Goal: Task Accomplishment & Management: Use online tool/utility

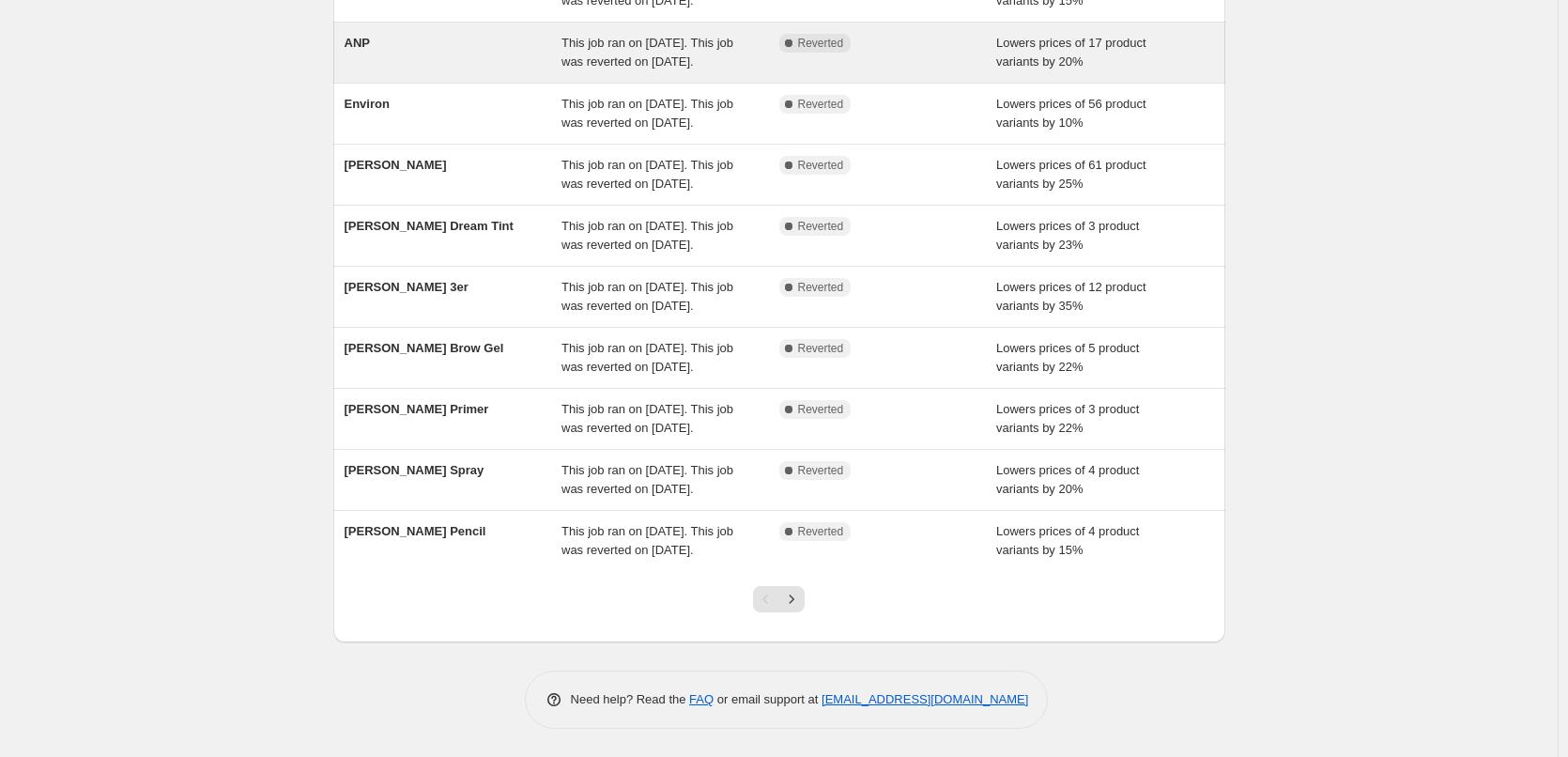
scroll to position [398, 0]
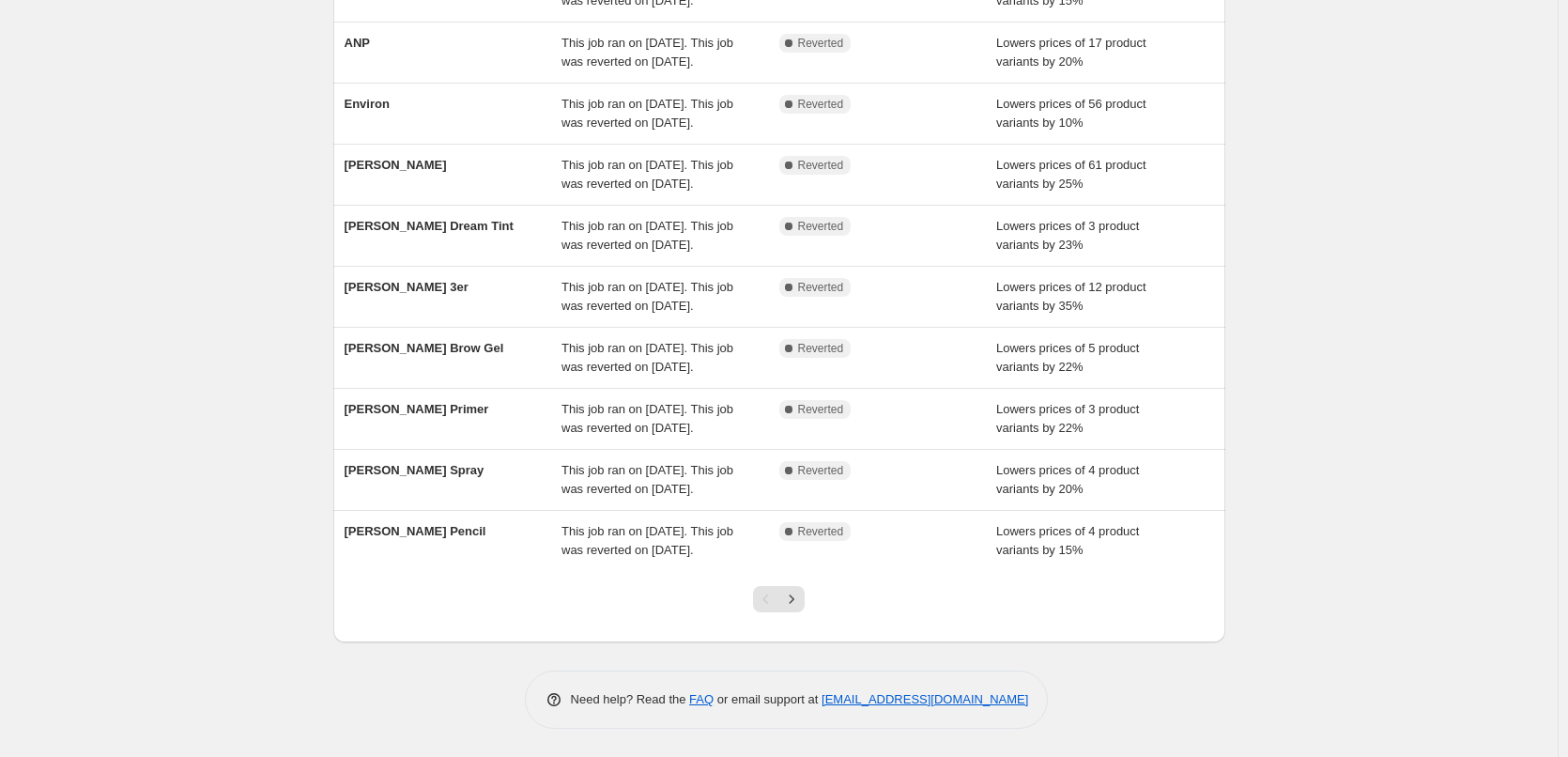
click at [811, 600] on div at bounding box center [779, 607] width 76 height 71
click at [805, 600] on button "Next" at bounding box center [791, 599] width 27 height 27
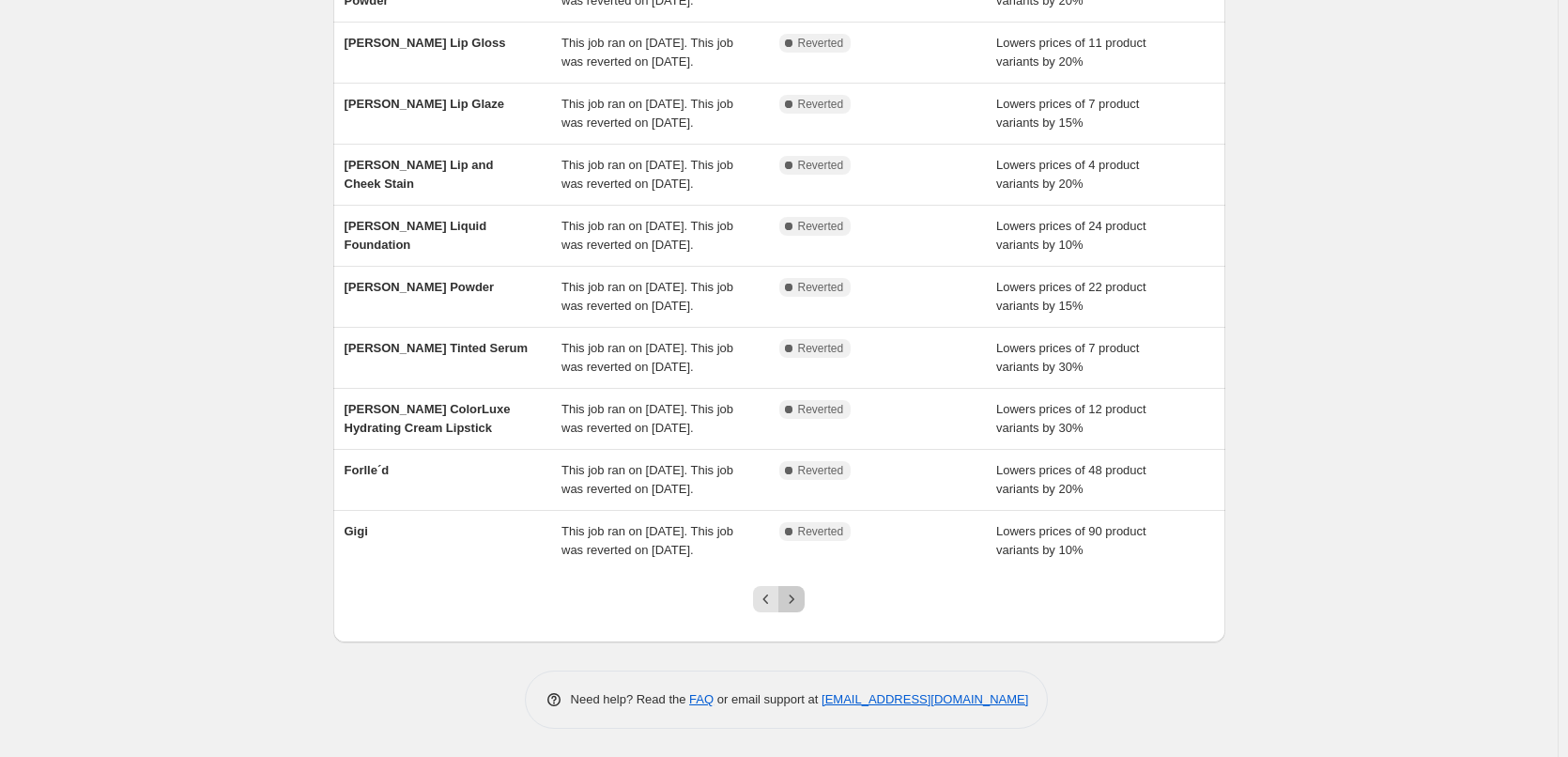
click at [801, 600] on icon "Next" at bounding box center [791, 599] width 19 height 19
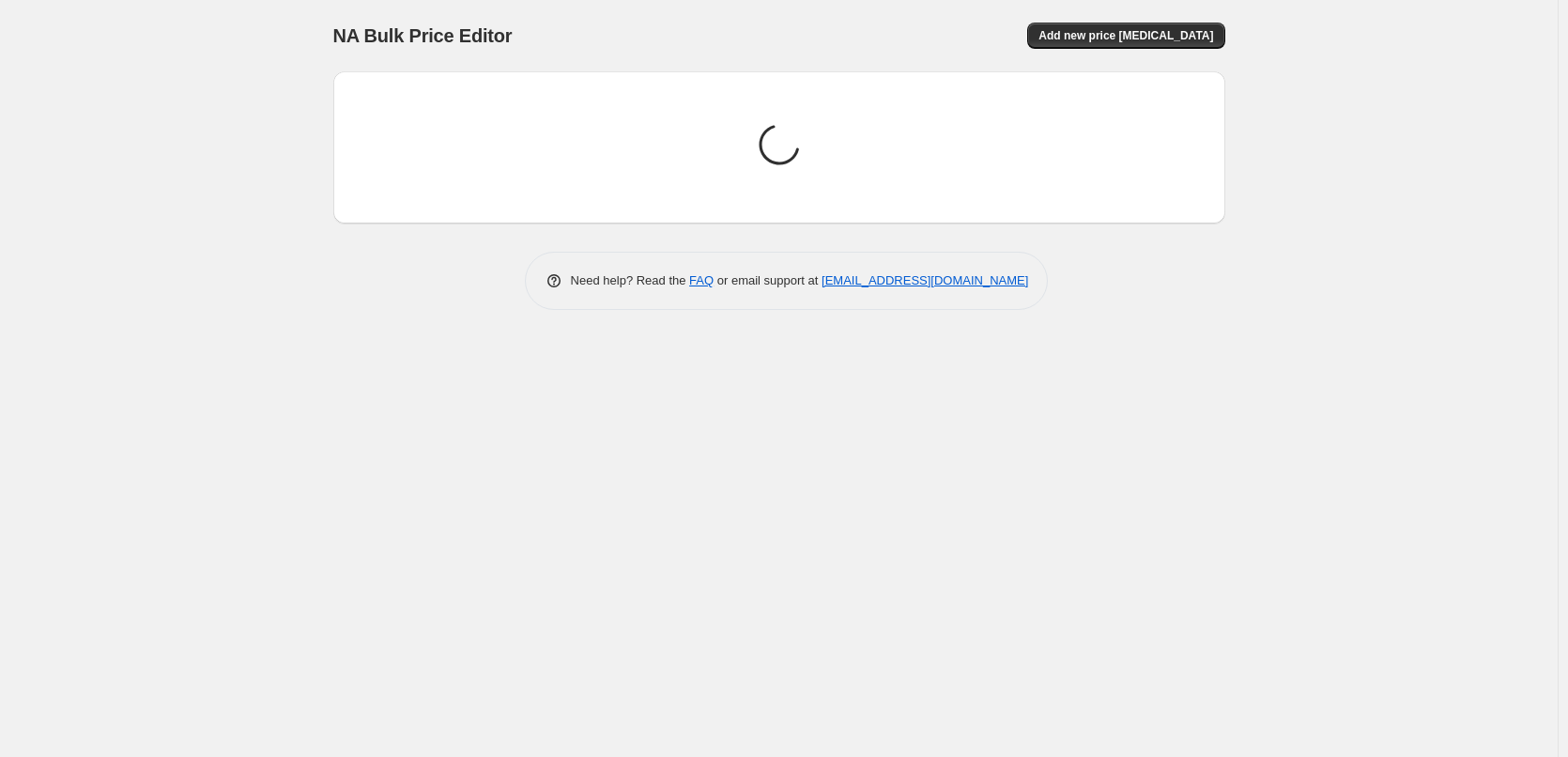
scroll to position [0, 0]
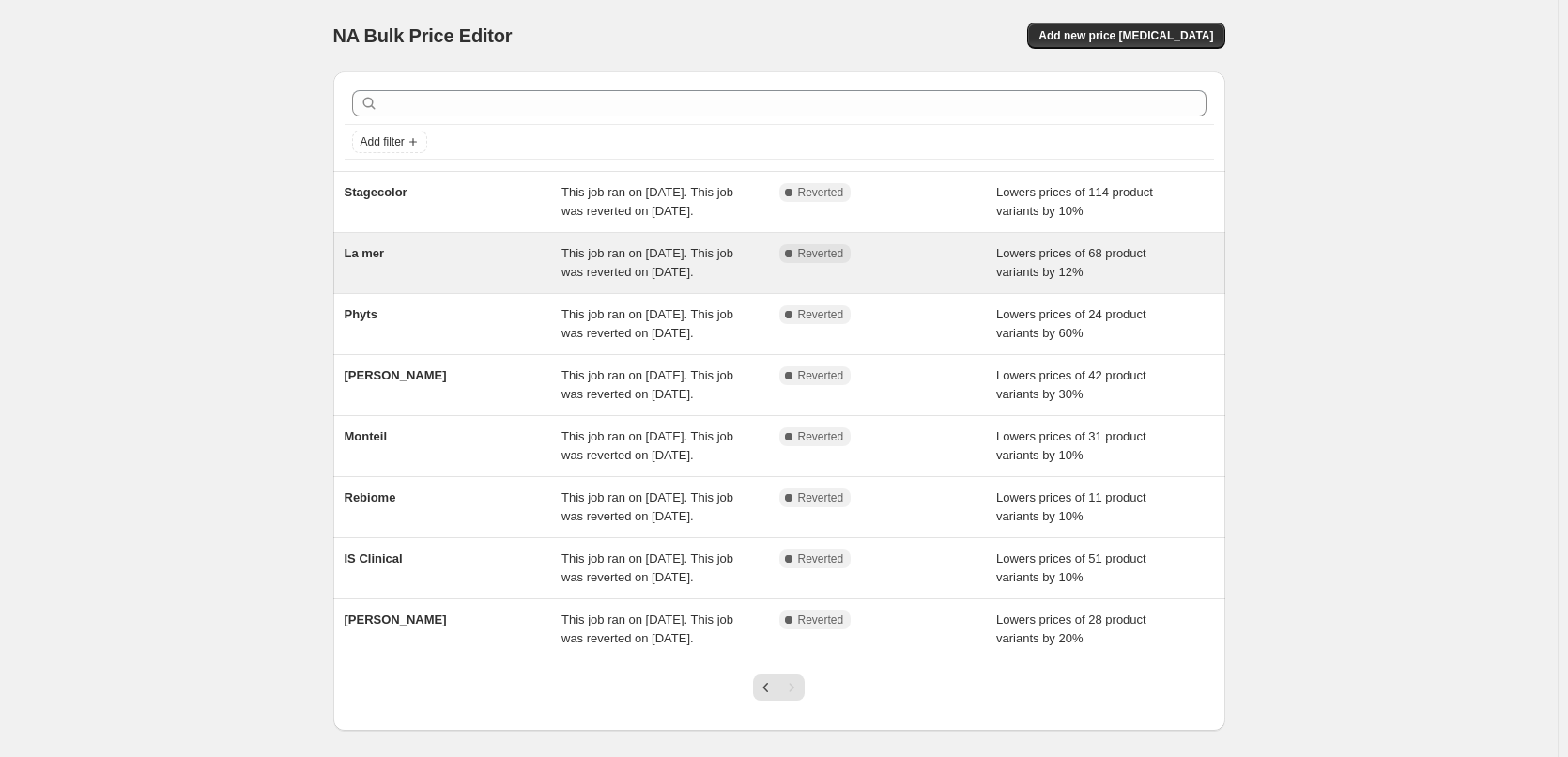
click at [401, 282] on div "La mer" at bounding box center [453, 263] width 218 height 38
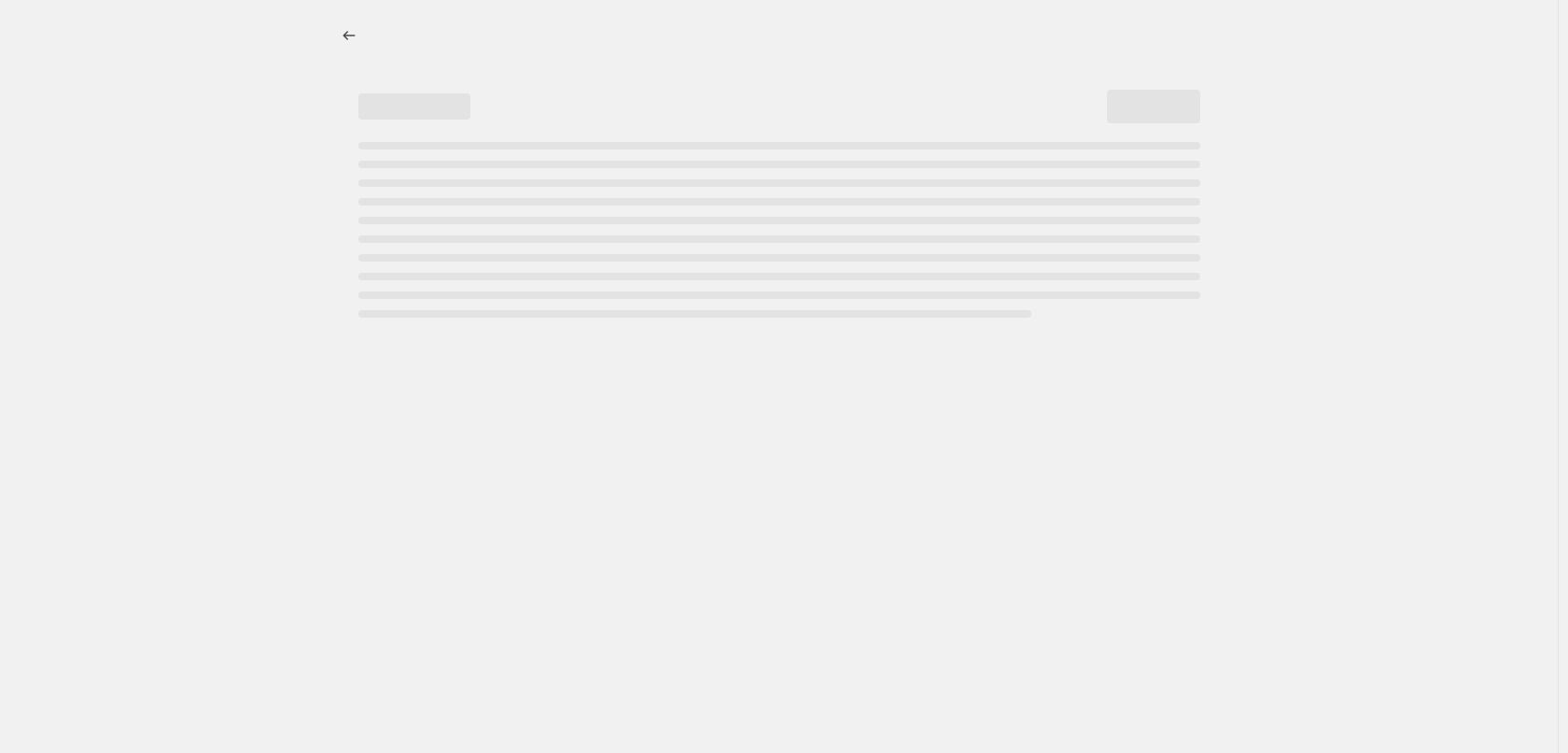
select select "percentage"
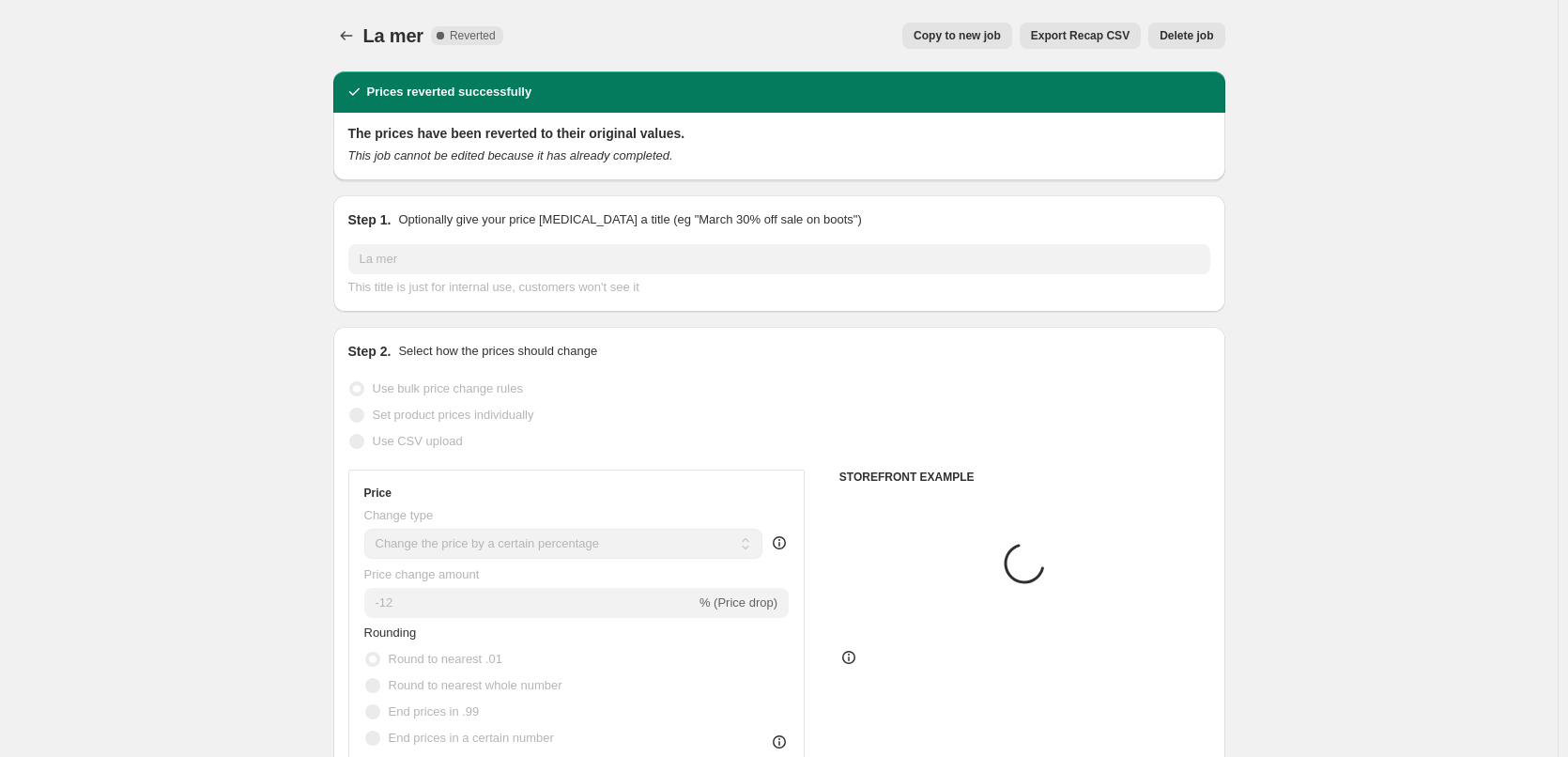
click at [988, 17] on div "La mer. This page is ready La mer Complete Reverted Copy to new job Export Reca…" at bounding box center [779, 36] width 892 height 71
select select "vendor"
click at [971, 37] on span "Copy to new job" at bounding box center [957, 35] width 87 height 15
select select "percentage"
select select "vendor"
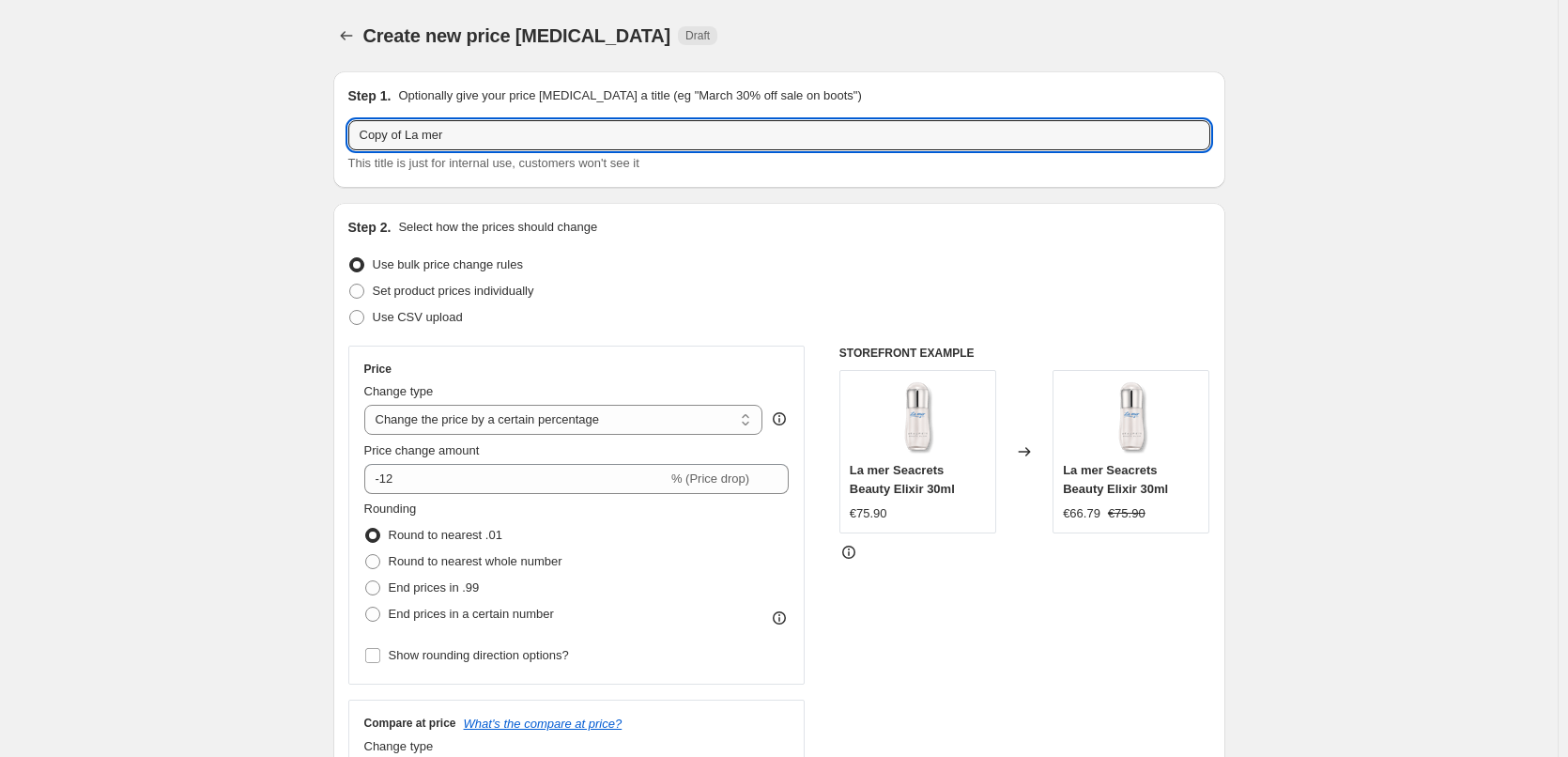
drag, startPoint x: 410, startPoint y: 136, endPoint x: 224, endPoint y: 152, distance: 186.7
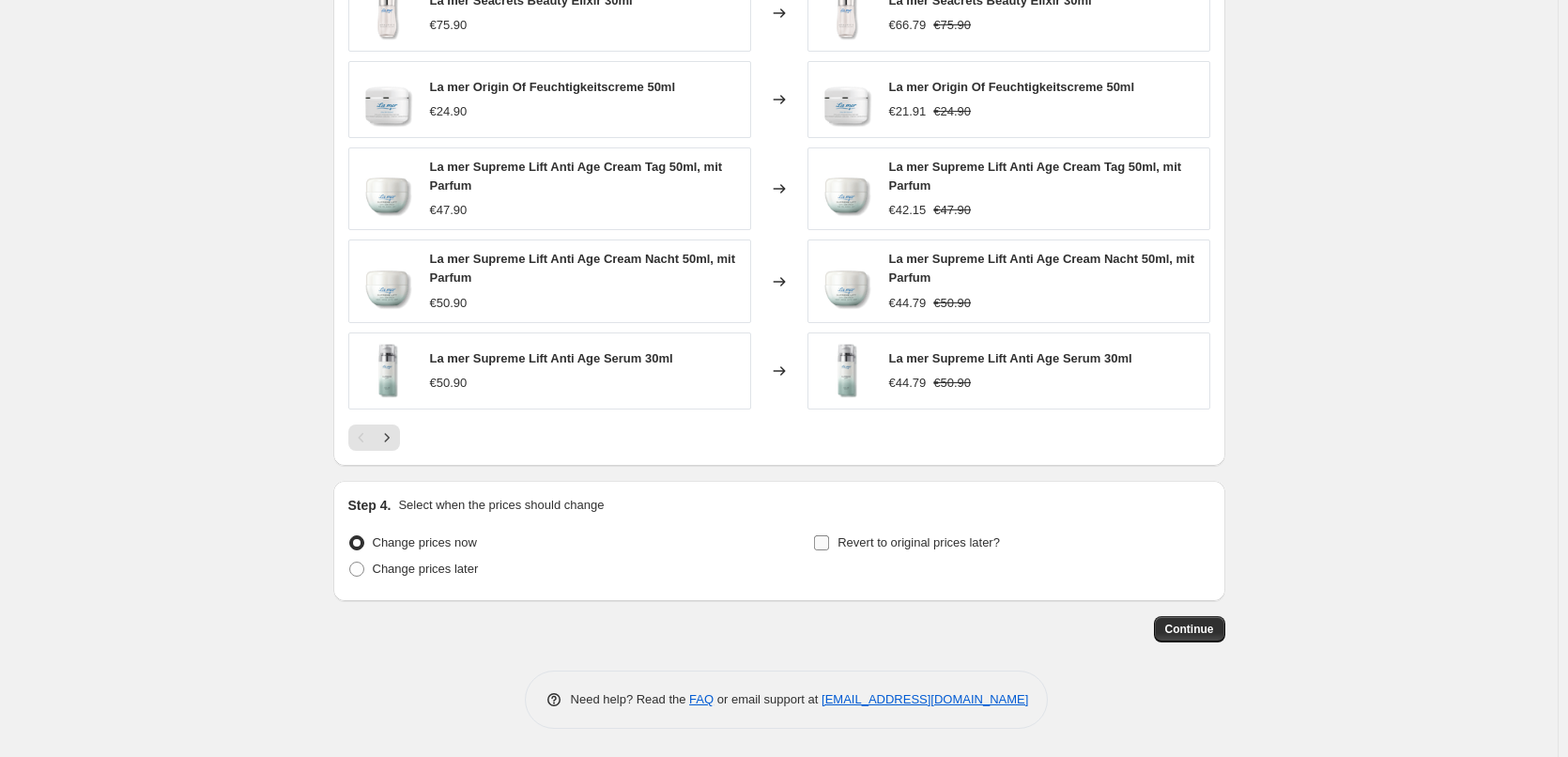
type input "La mer"
click at [923, 554] on label "Revert to original prices later?" at bounding box center [907, 542] width 187 height 27
click at [830, 550] on input "Revert to original prices later?" at bounding box center [822, 542] width 15 height 15
checkbox input "true"
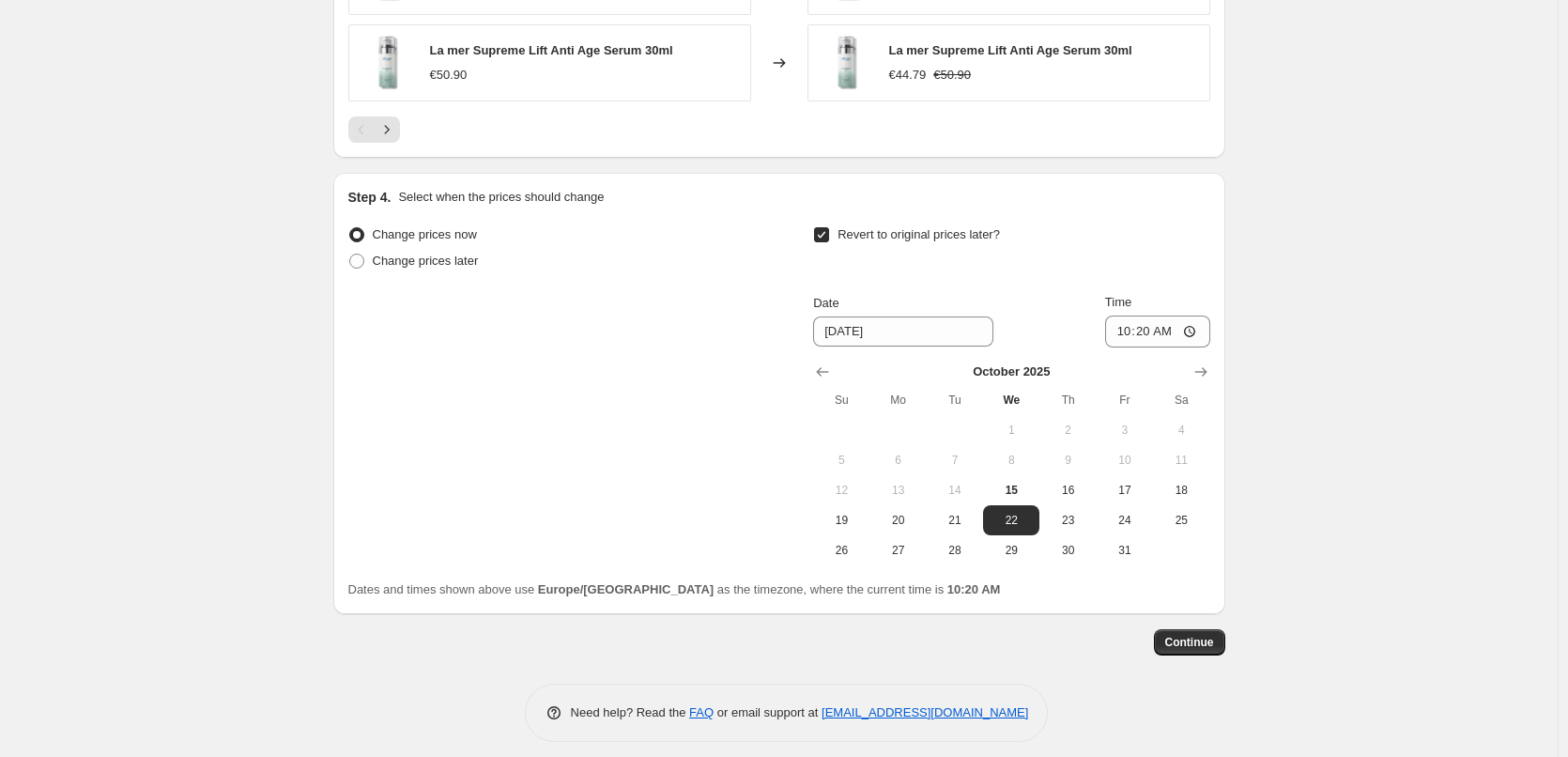
scroll to position [1665, 0]
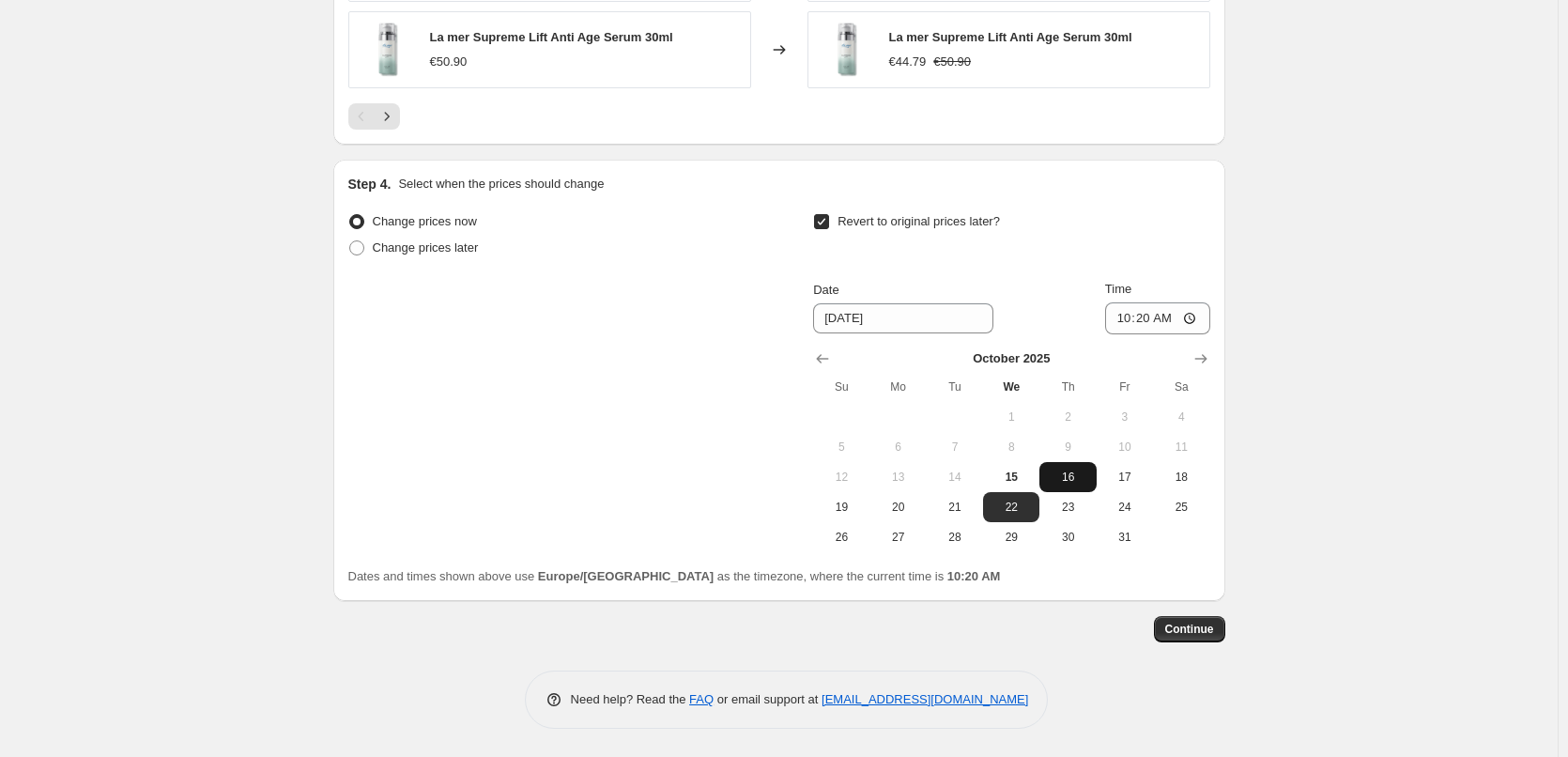
click at [1067, 485] on button "16" at bounding box center [1067, 477] width 56 height 30
type input "10/16/2025"
click at [1127, 313] on input "10:20" at bounding box center [1158, 318] width 105 height 32
click at [1151, 322] on input "10:20" at bounding box center [1158, 318] width 105 height 32
click at [1132, 321] on input "10:20" at bounding box center [1158, 318] width 105 height 32
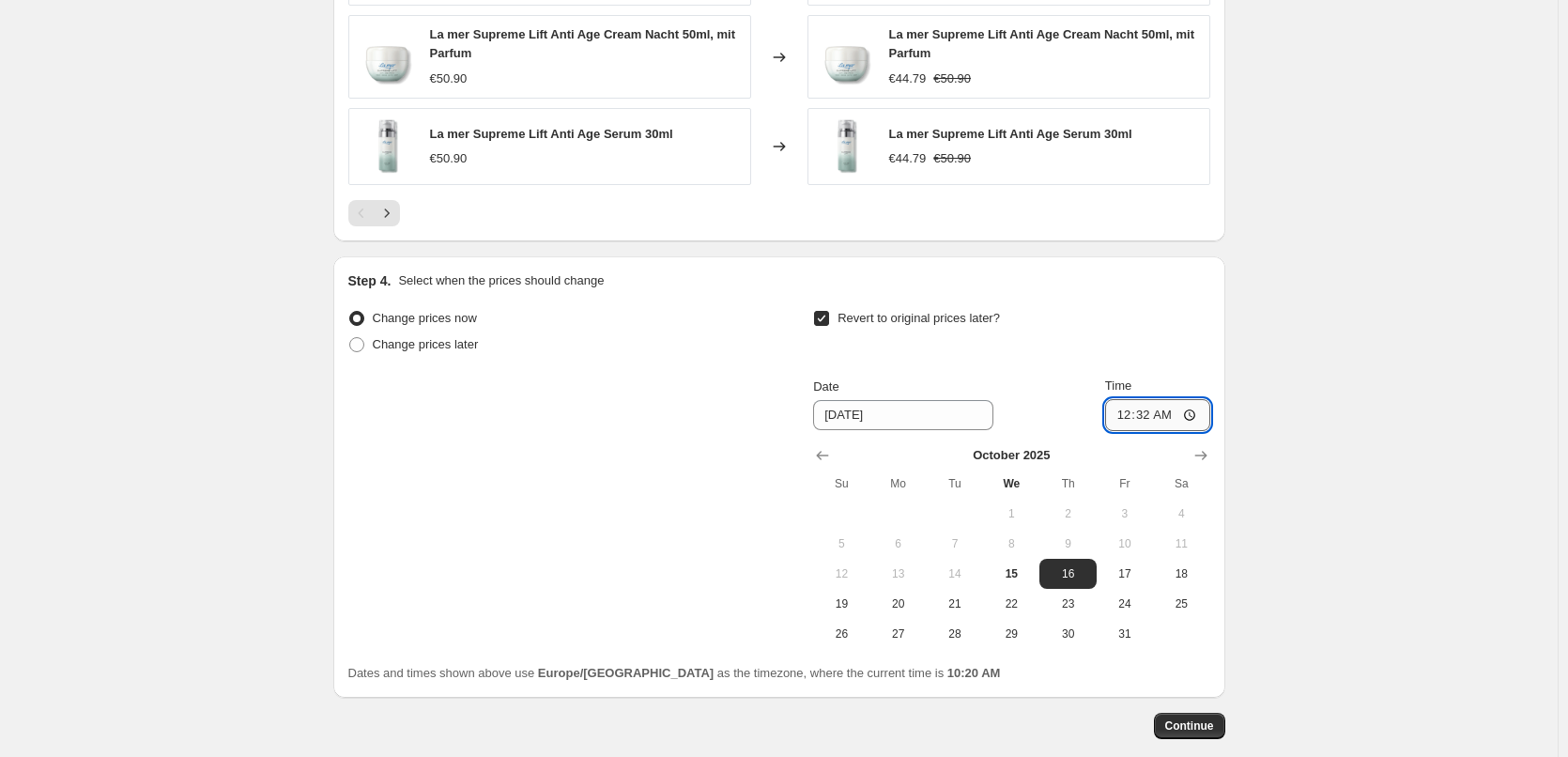
scroll to position [1477, 0]
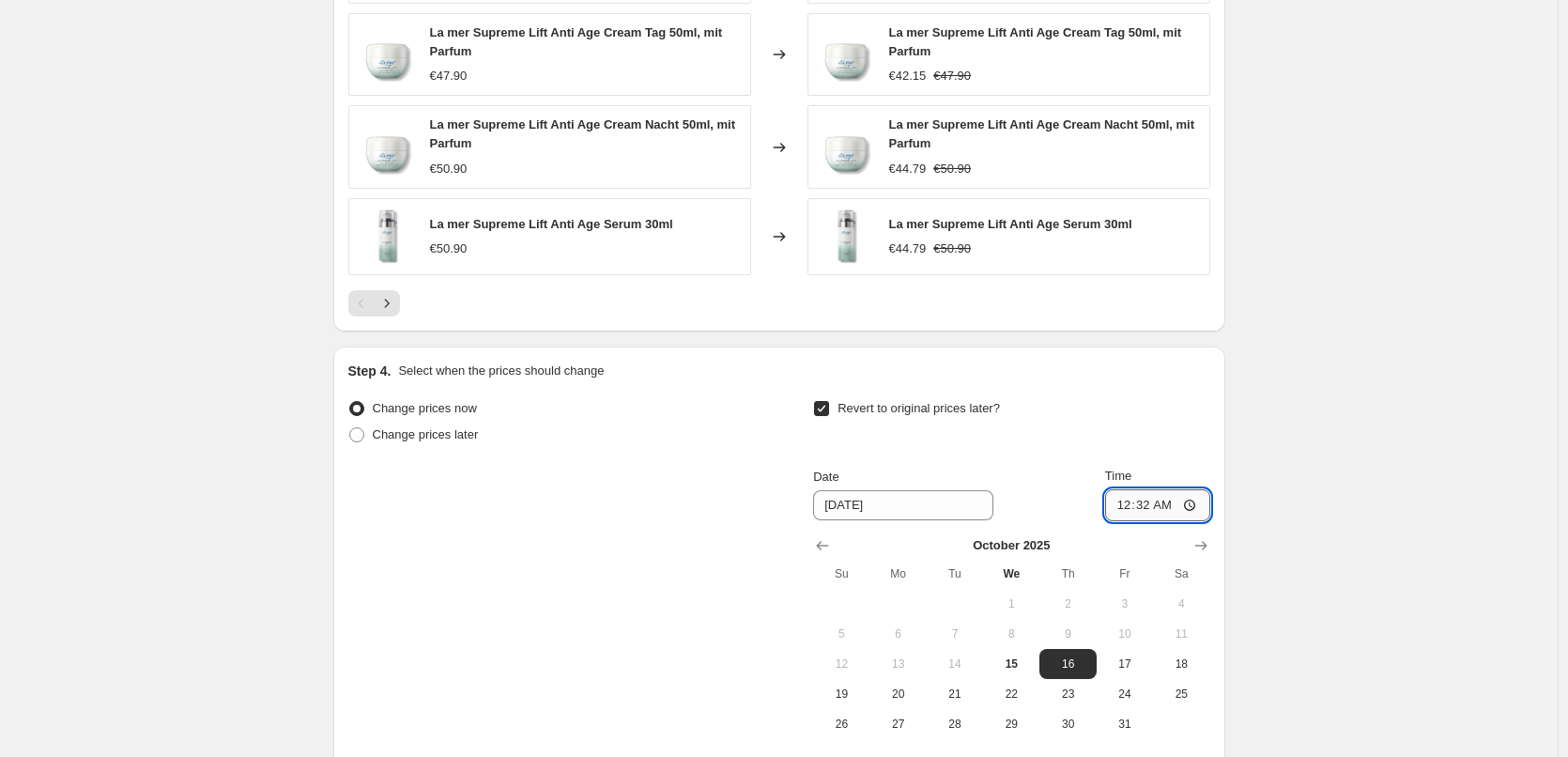
click at [1127, 508] on input "00:32" at bounding box center [1158, 505] width 105 height 32
type input "03:00"
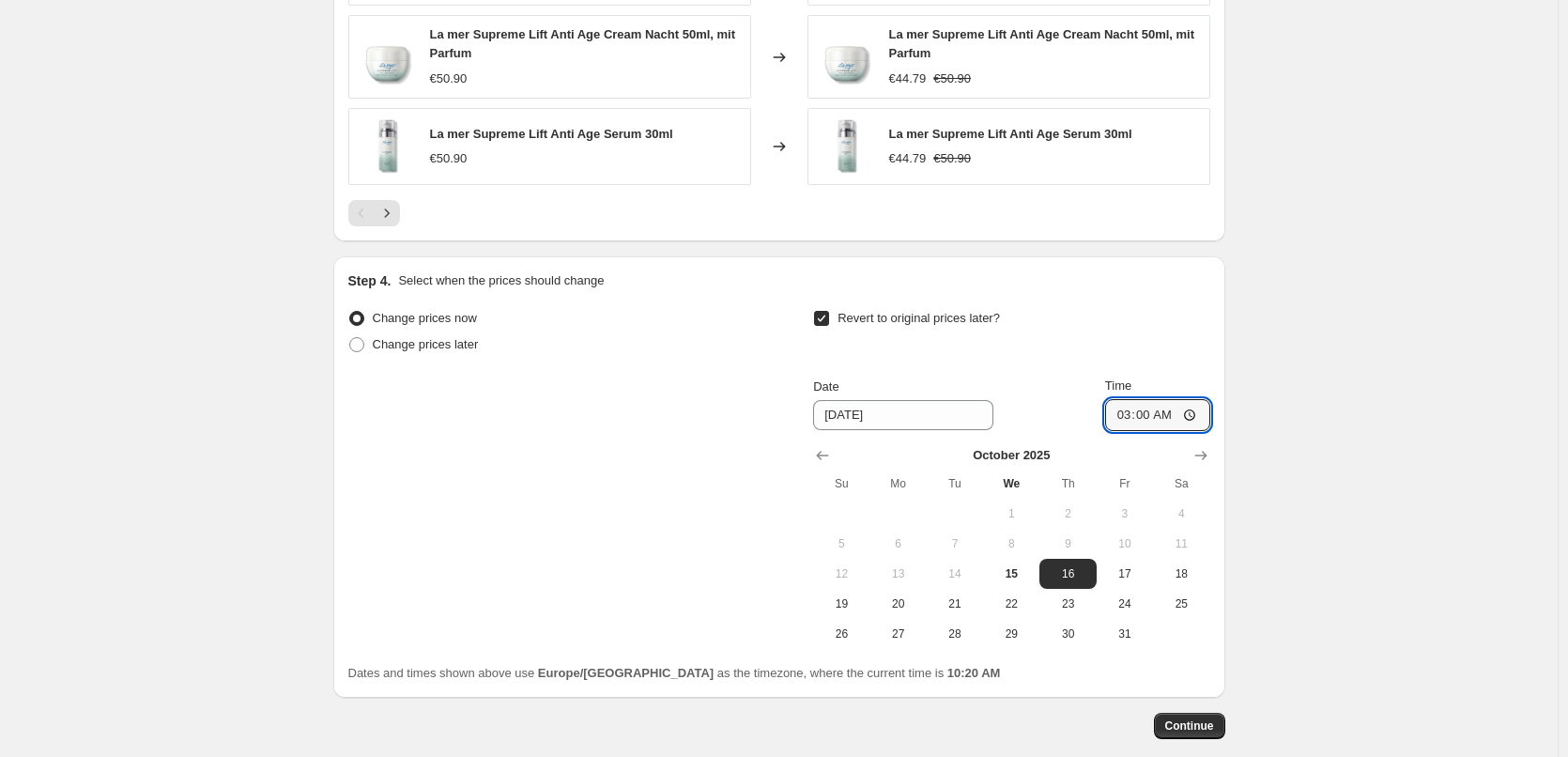
scroll to position [1665, 0]
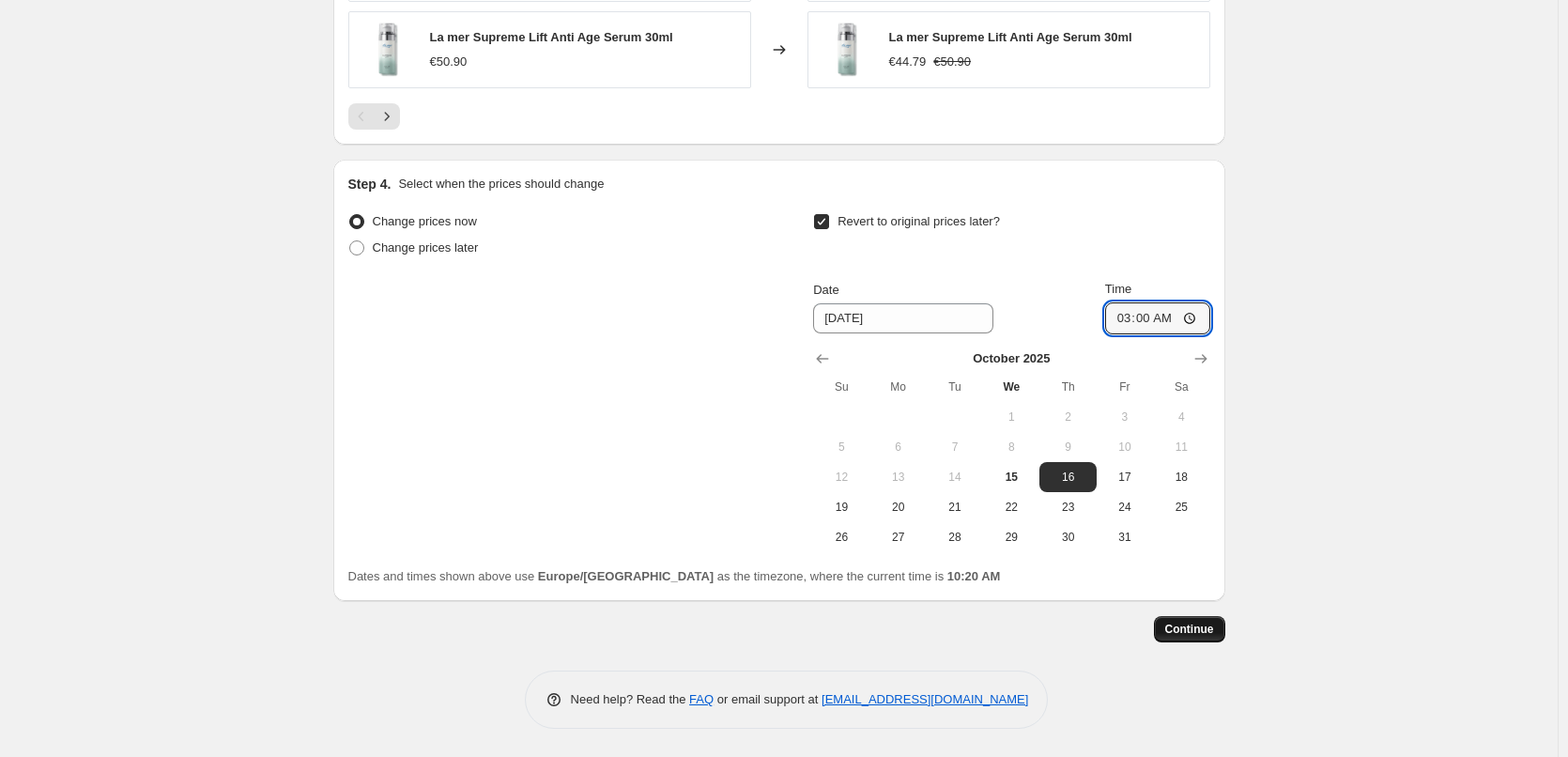
click at [1202, 619] on button "Continue" at bounding box center [1190, 628] width 71 height 27
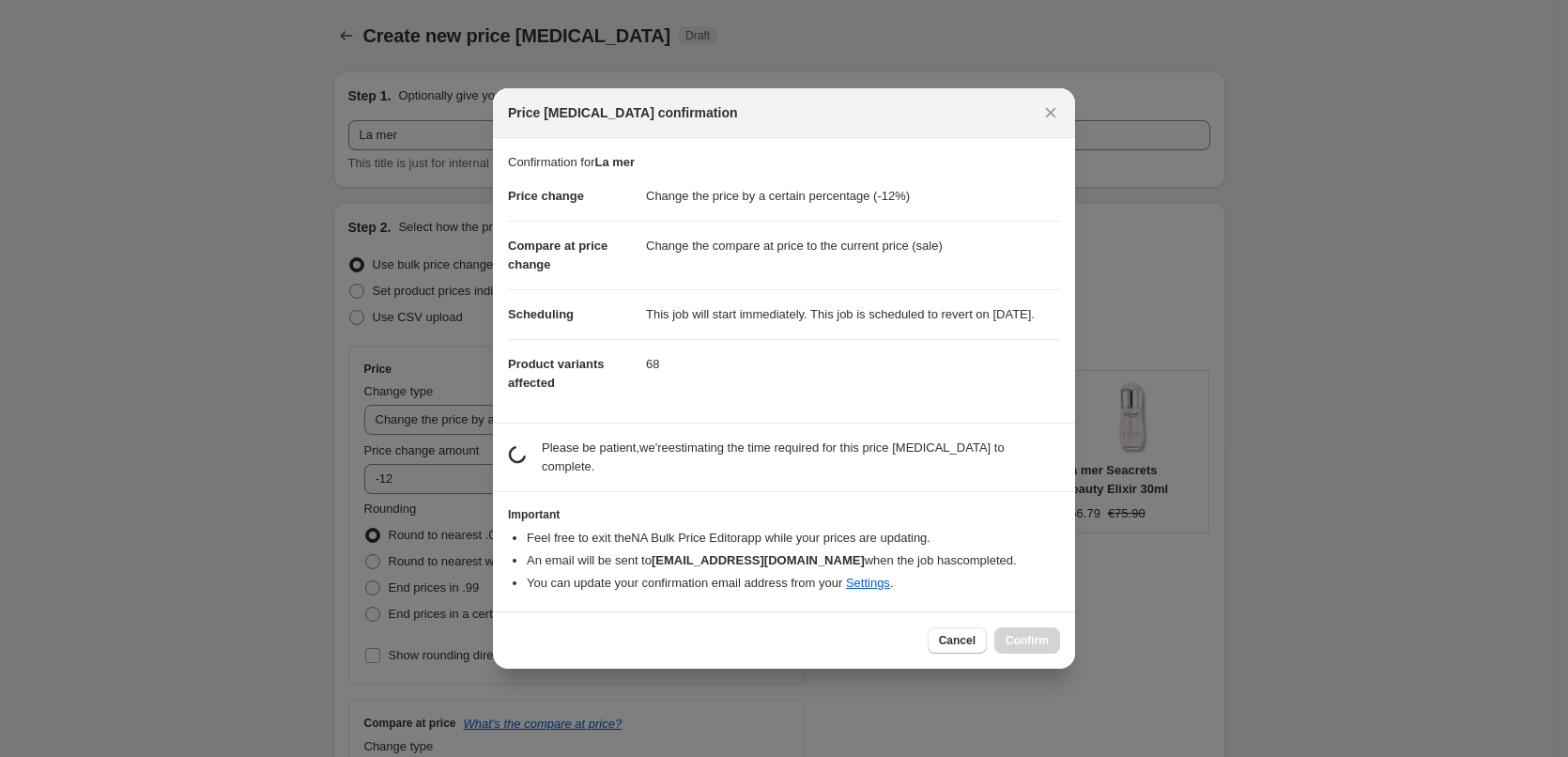
scroll to position [0, 0]
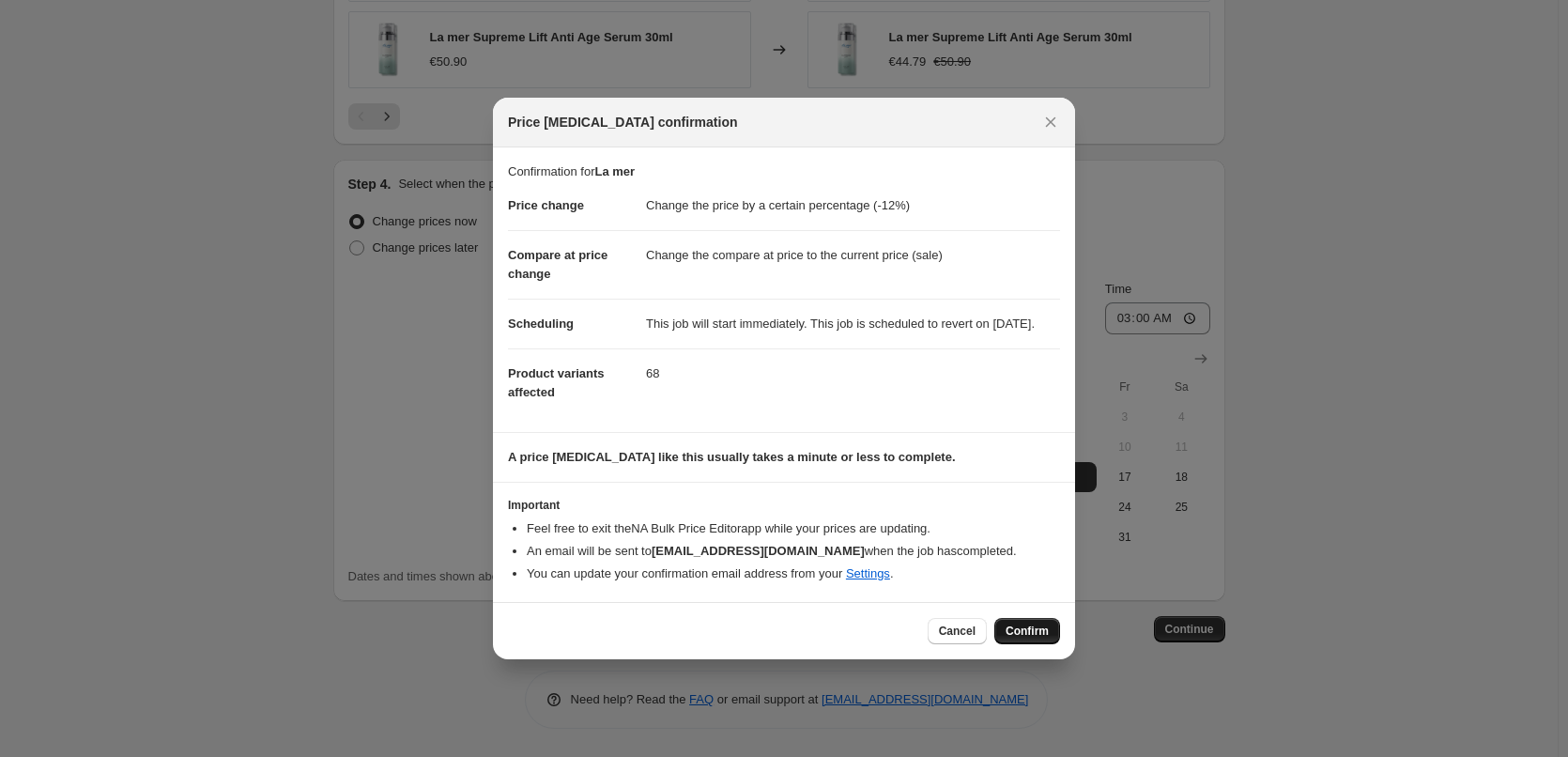
click at [1029, 638] on span "Confirm" at bounding box center [1028, 630] width 44 height 15
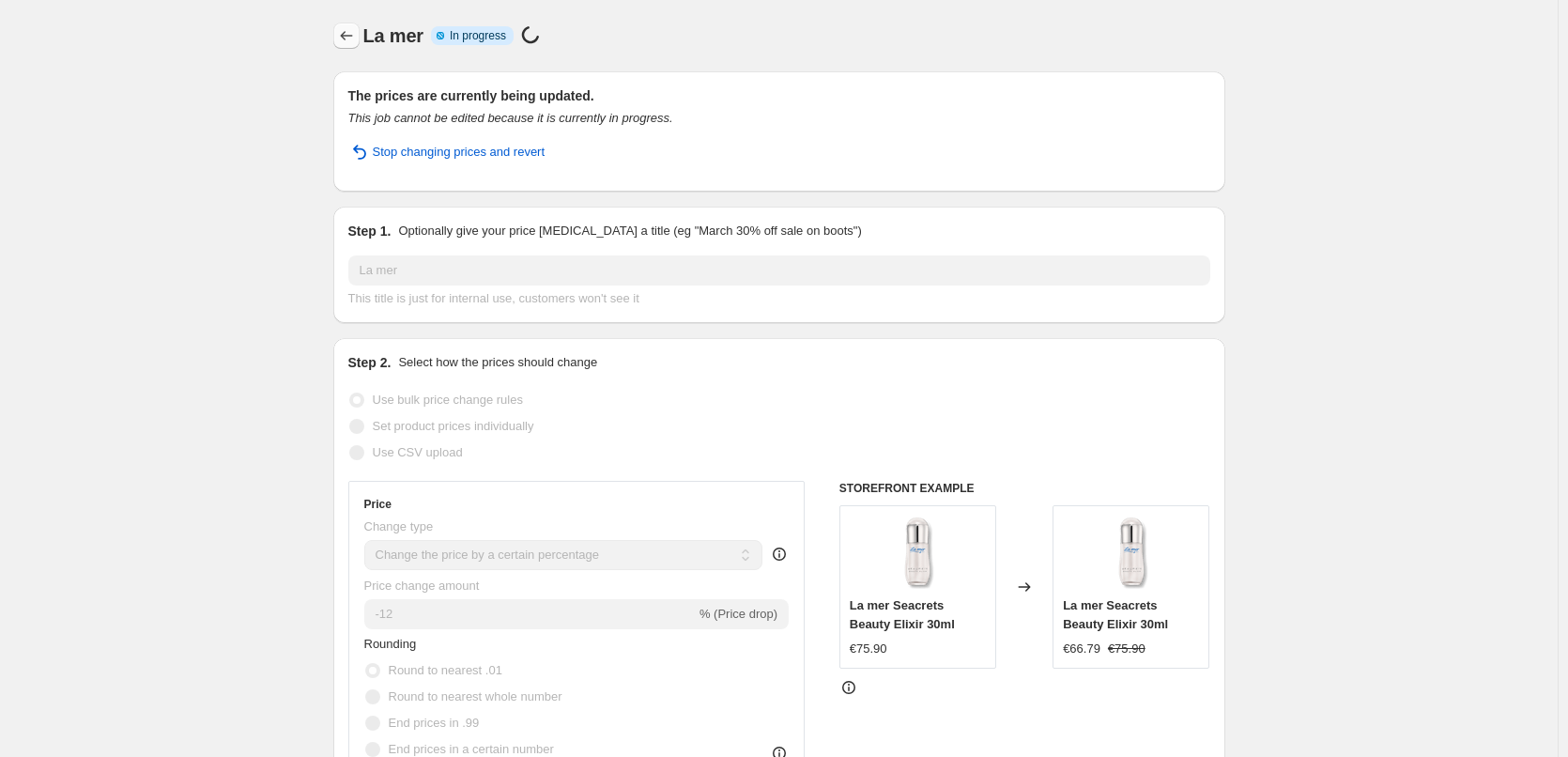
click at [359, 36] on button "Price change jobs" at bounding box center [346, 36] width 27 height 27
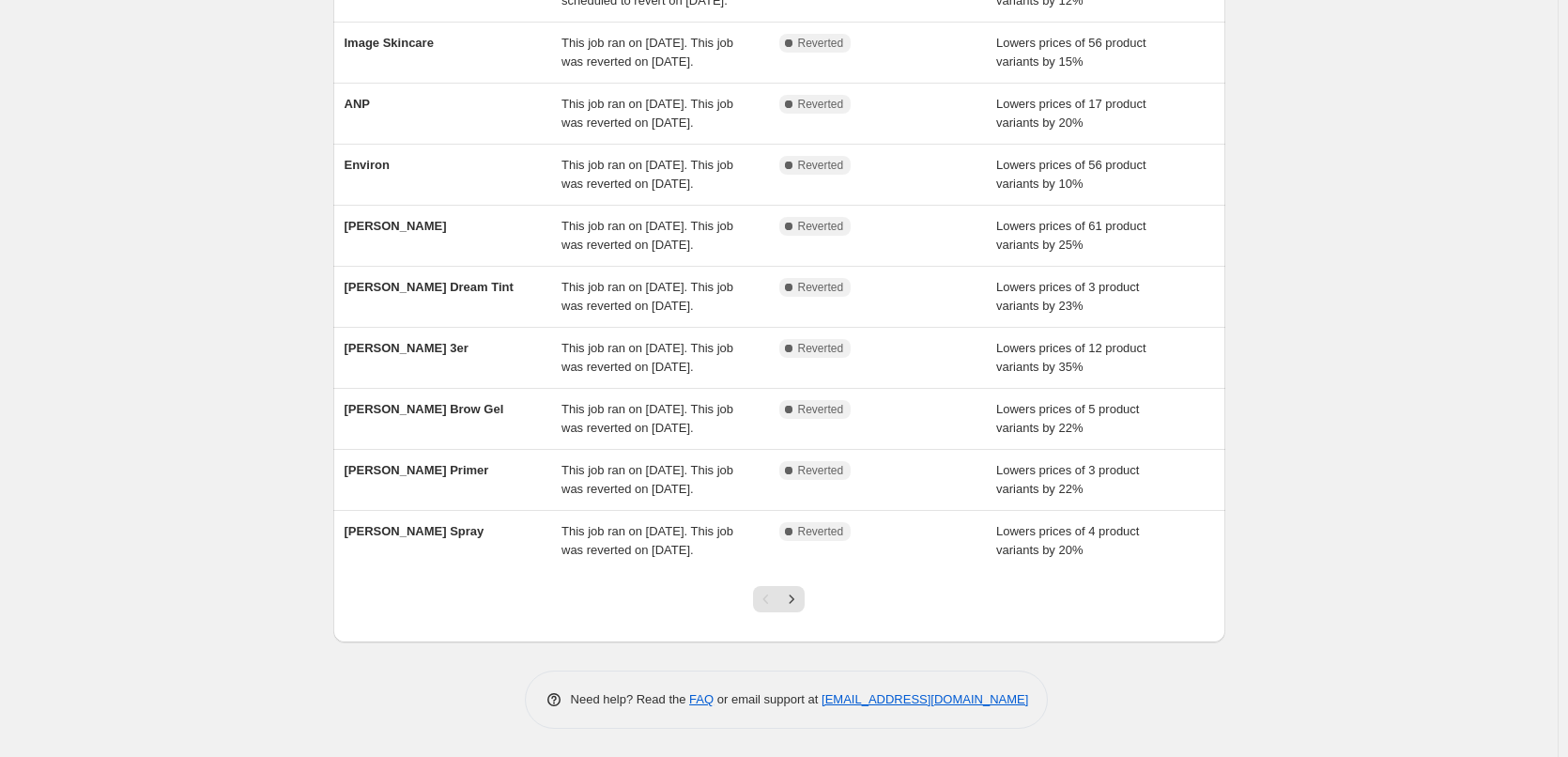
scroll to position [398, 0]
click at [805, 614] on div at bounding box center [779, 607] width 76 height 71
click at [797, 592] on icon "Next" at bounding box center [791, 599] width 19 height 19
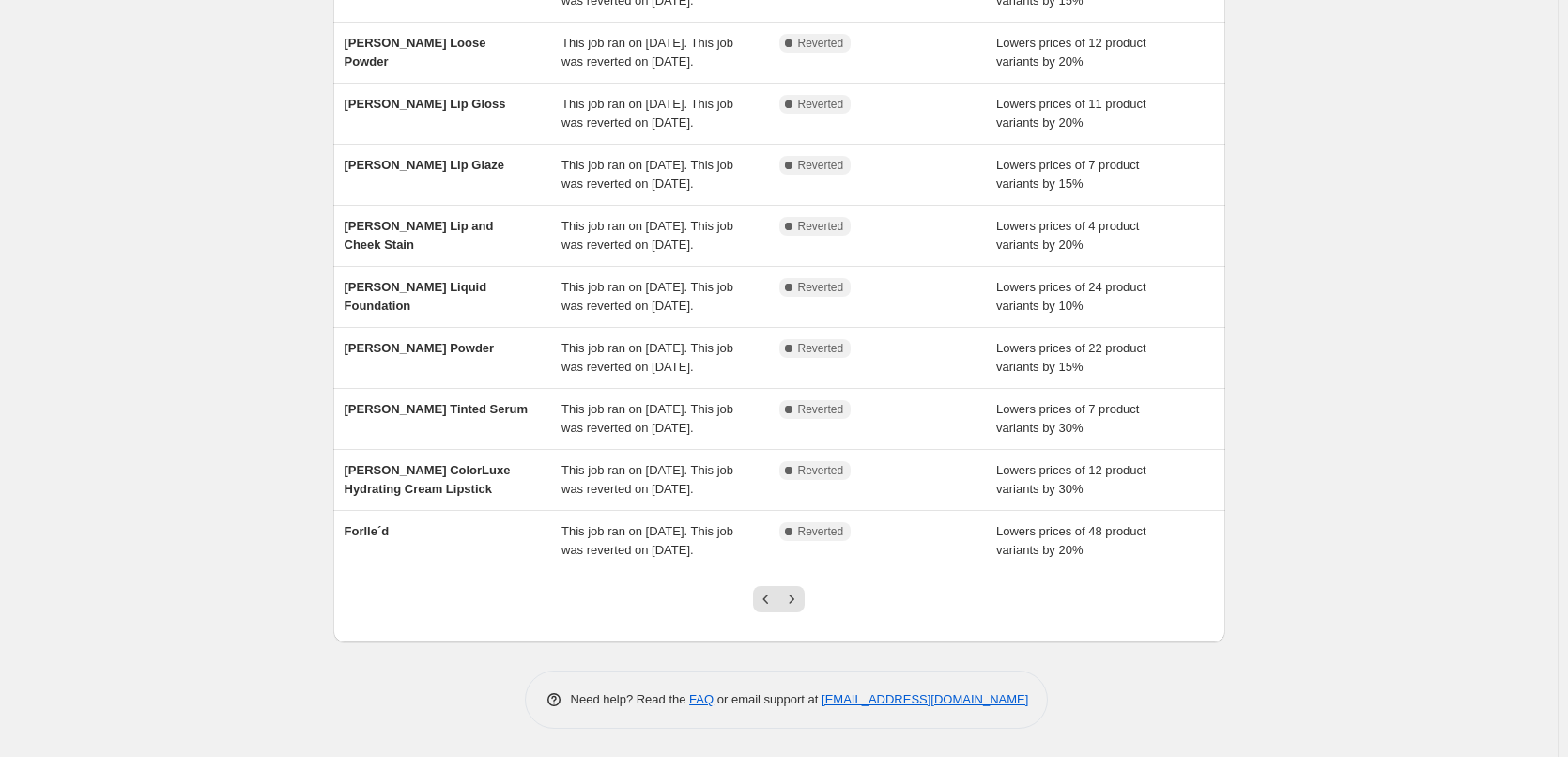
click at [797, 592] on icon "Next" at bounding box center [791, 599] width 19 height 19
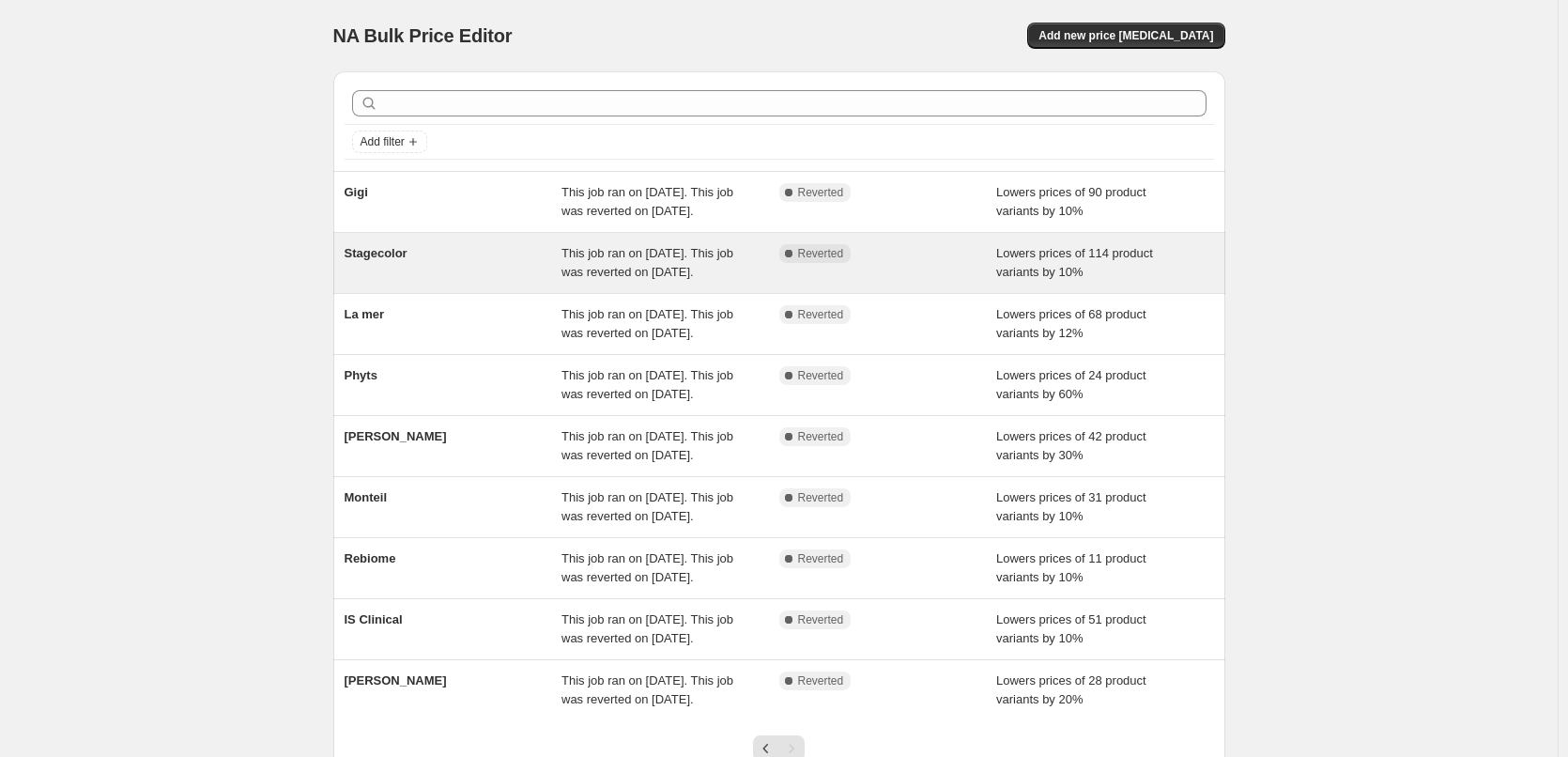
click at [352, 293] on div "Stagecolor This job ran on October 14, 2025. This job was reverted on October 1…" at bounding box center [779, 262] width 892 height 60
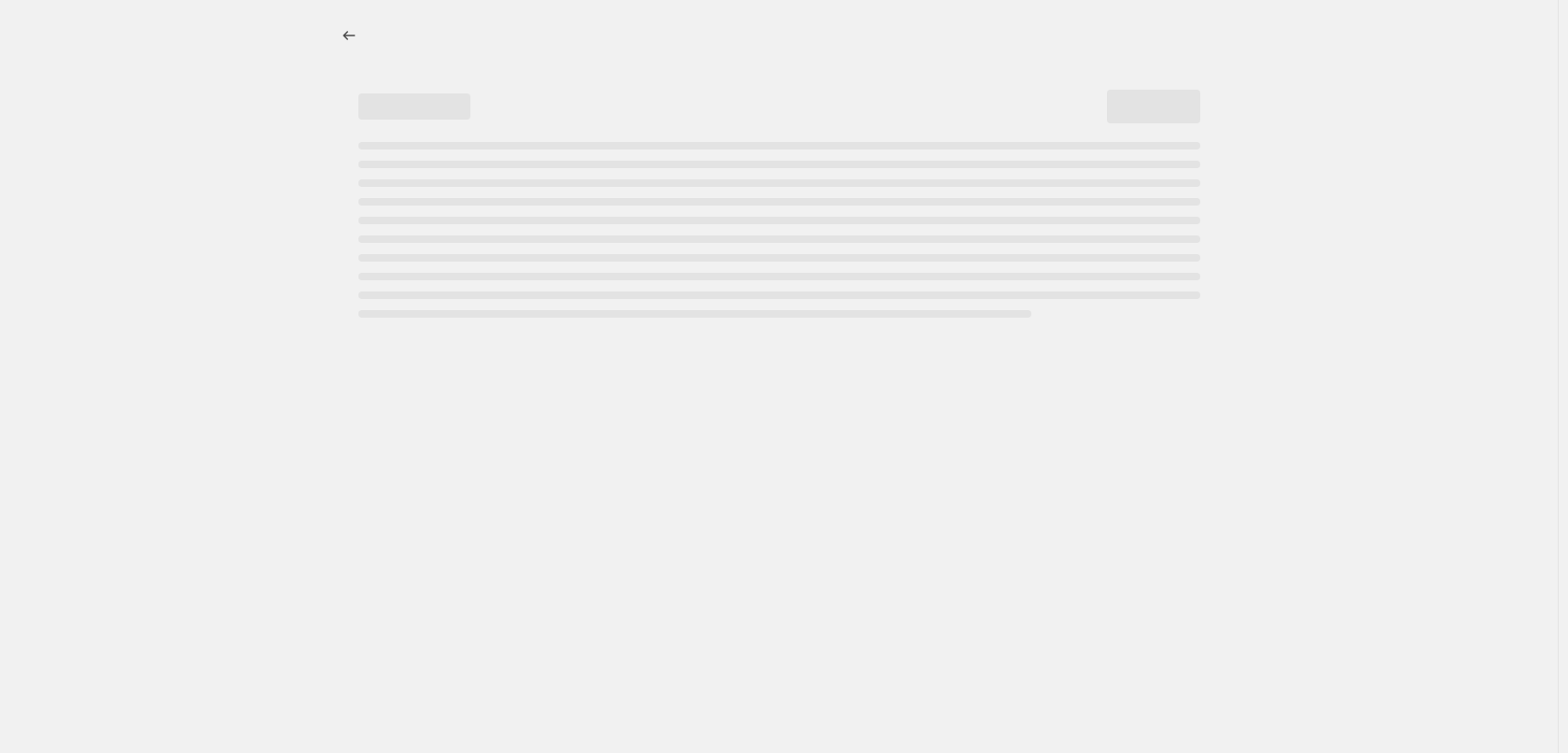
select select "percentage"
select select "vendor"
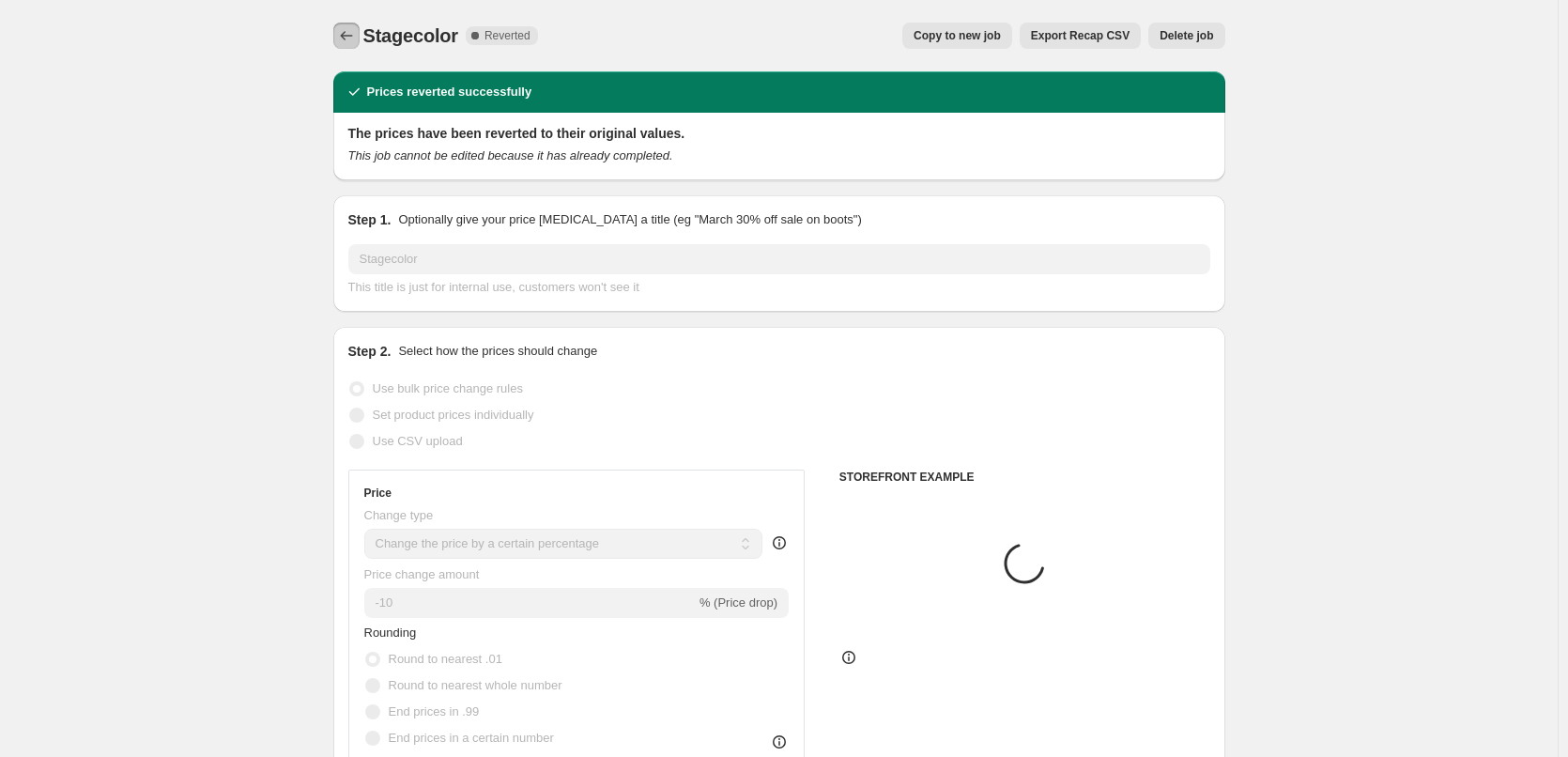
click at [354, 41] on icon "Price change jobs" at bounding box center [346, 36] width 19 height 19
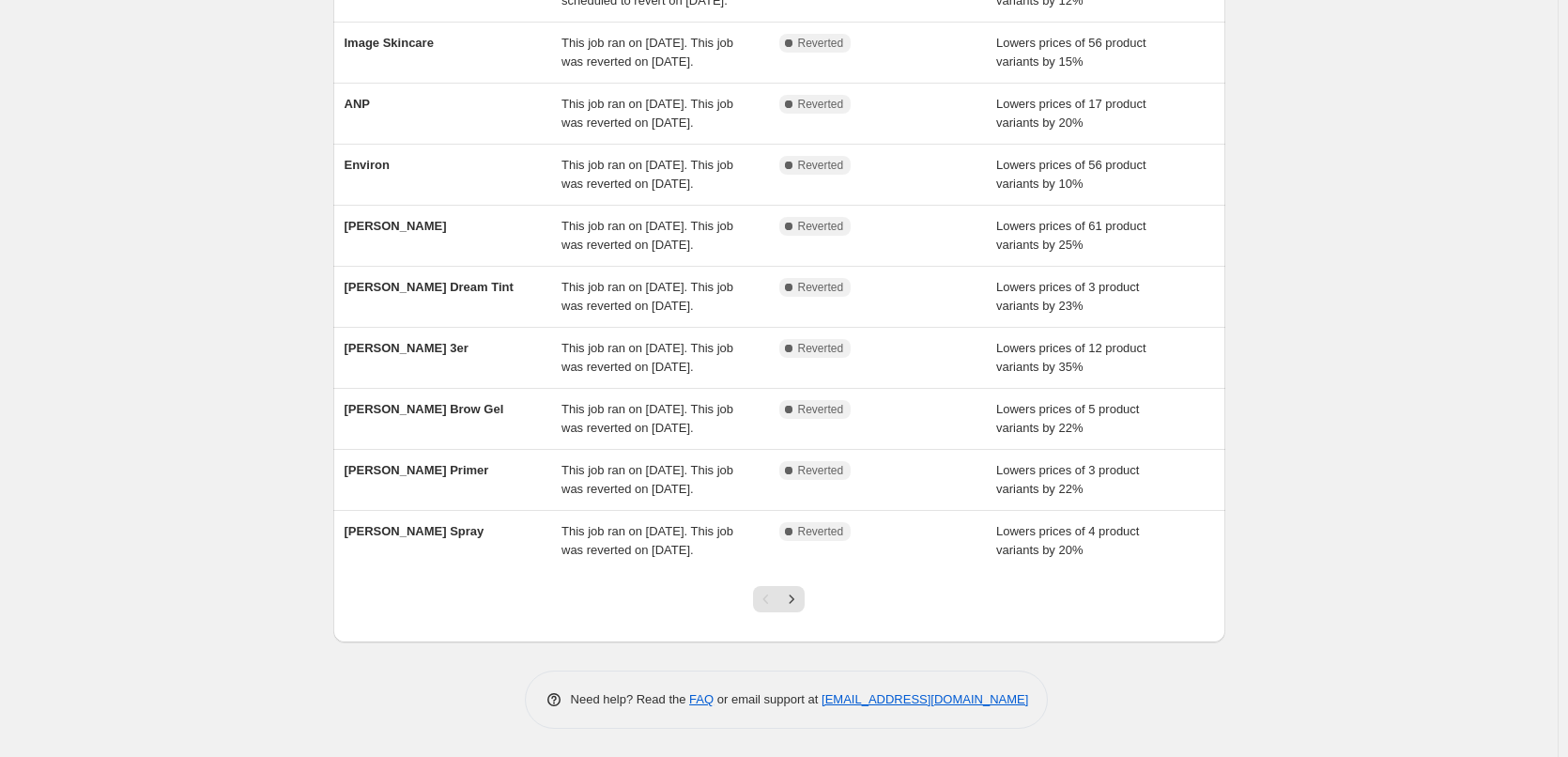
scroll to position [398, 0]
click at [797, 595] on icon "Next" at bounding box center [791, 599] width 19 height 19
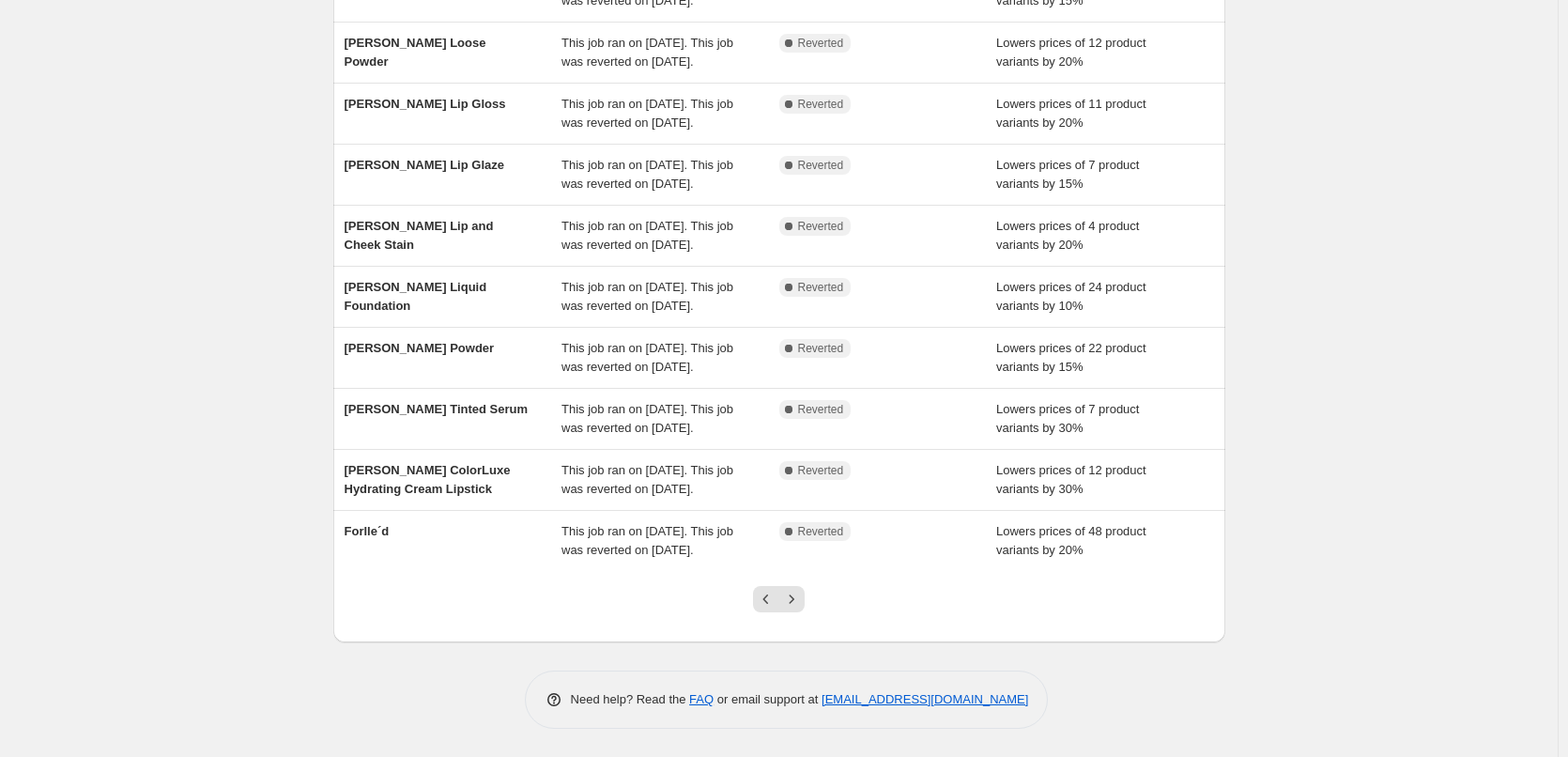
click at [797, 596] on icon "Next" at bounding box center [791, 599] width 19 height 19
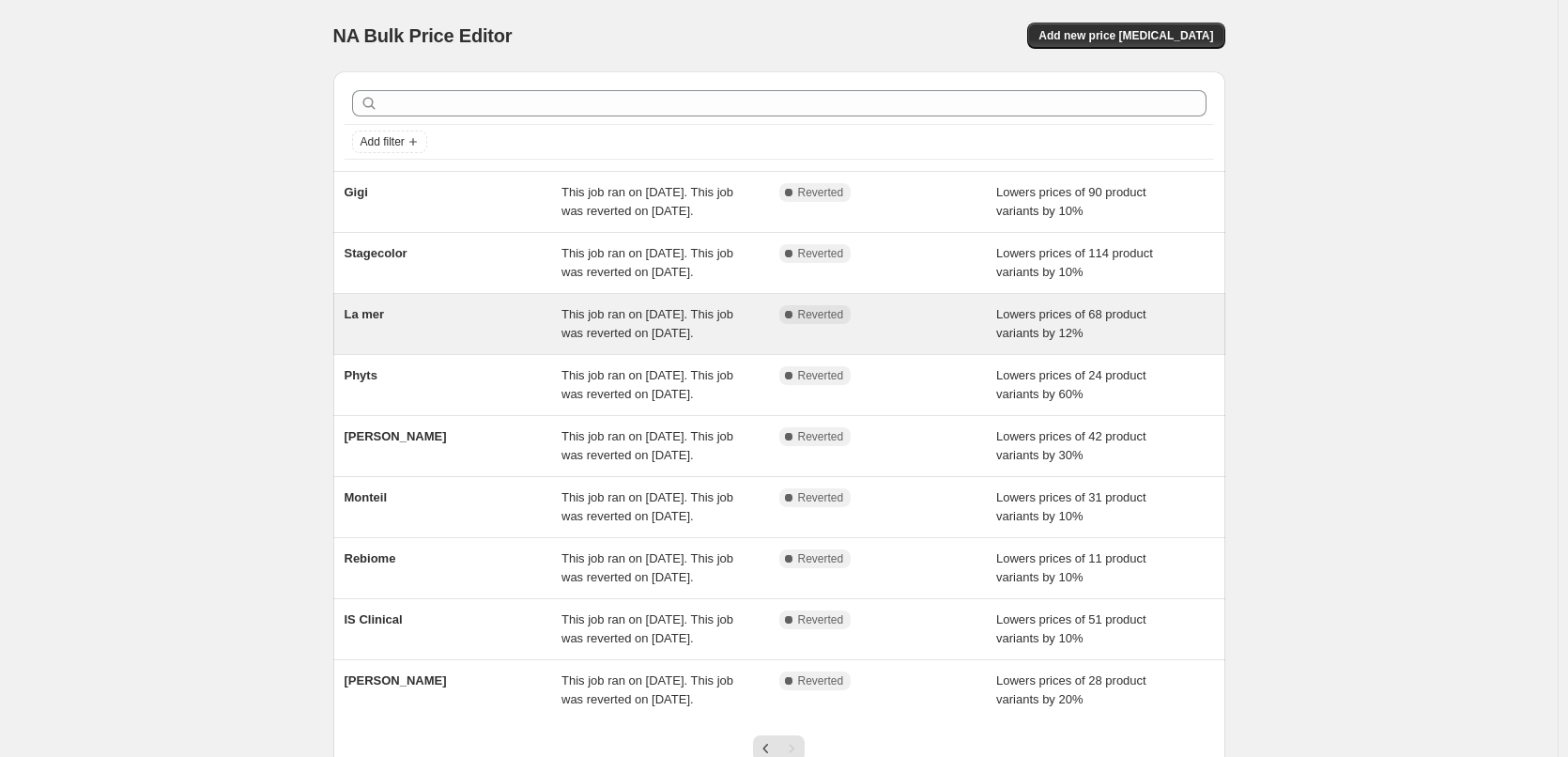
click at [381, 321] on span "La mer" at bounding box center [364, 314] width 41 height 14
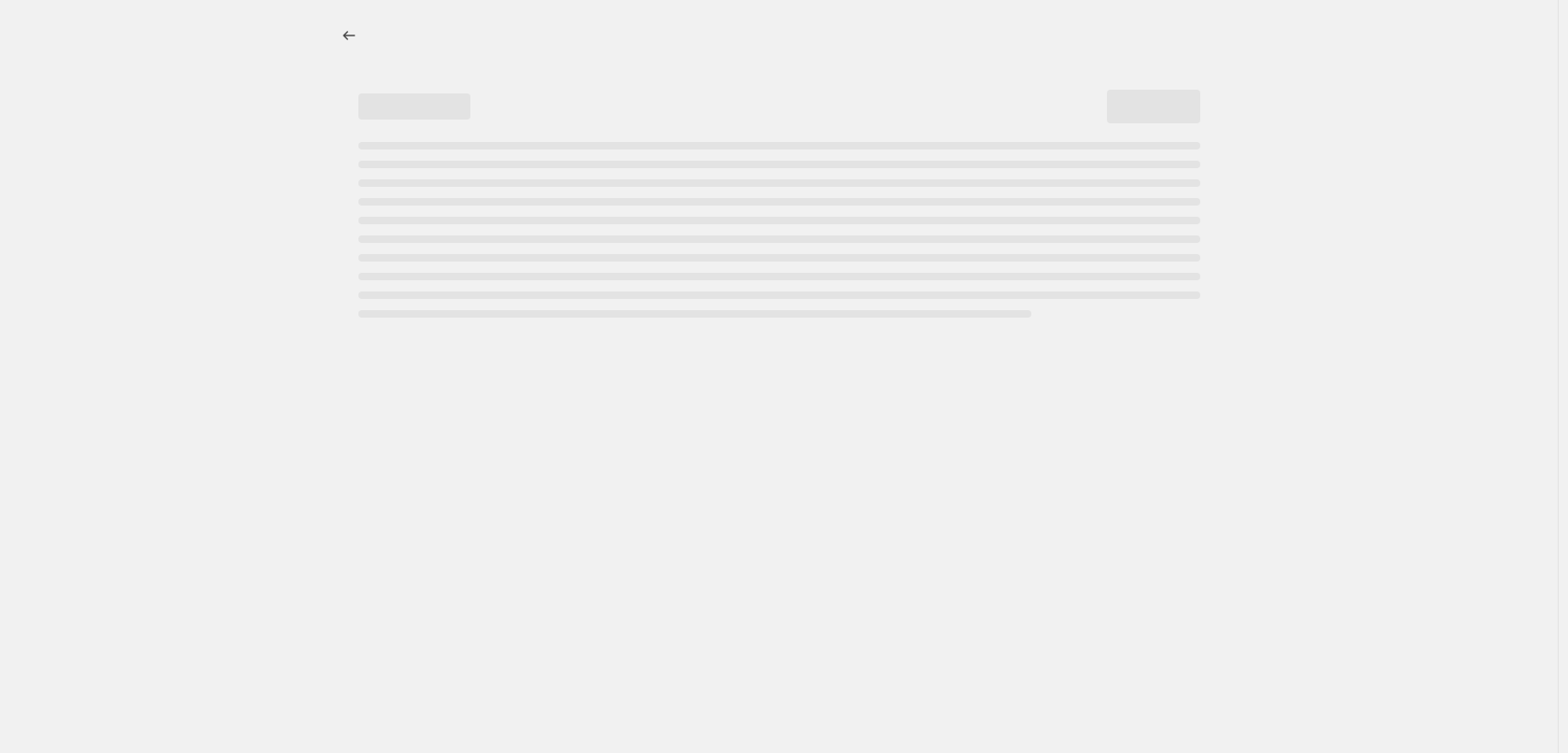
select select "percentage"
select select "vendor"
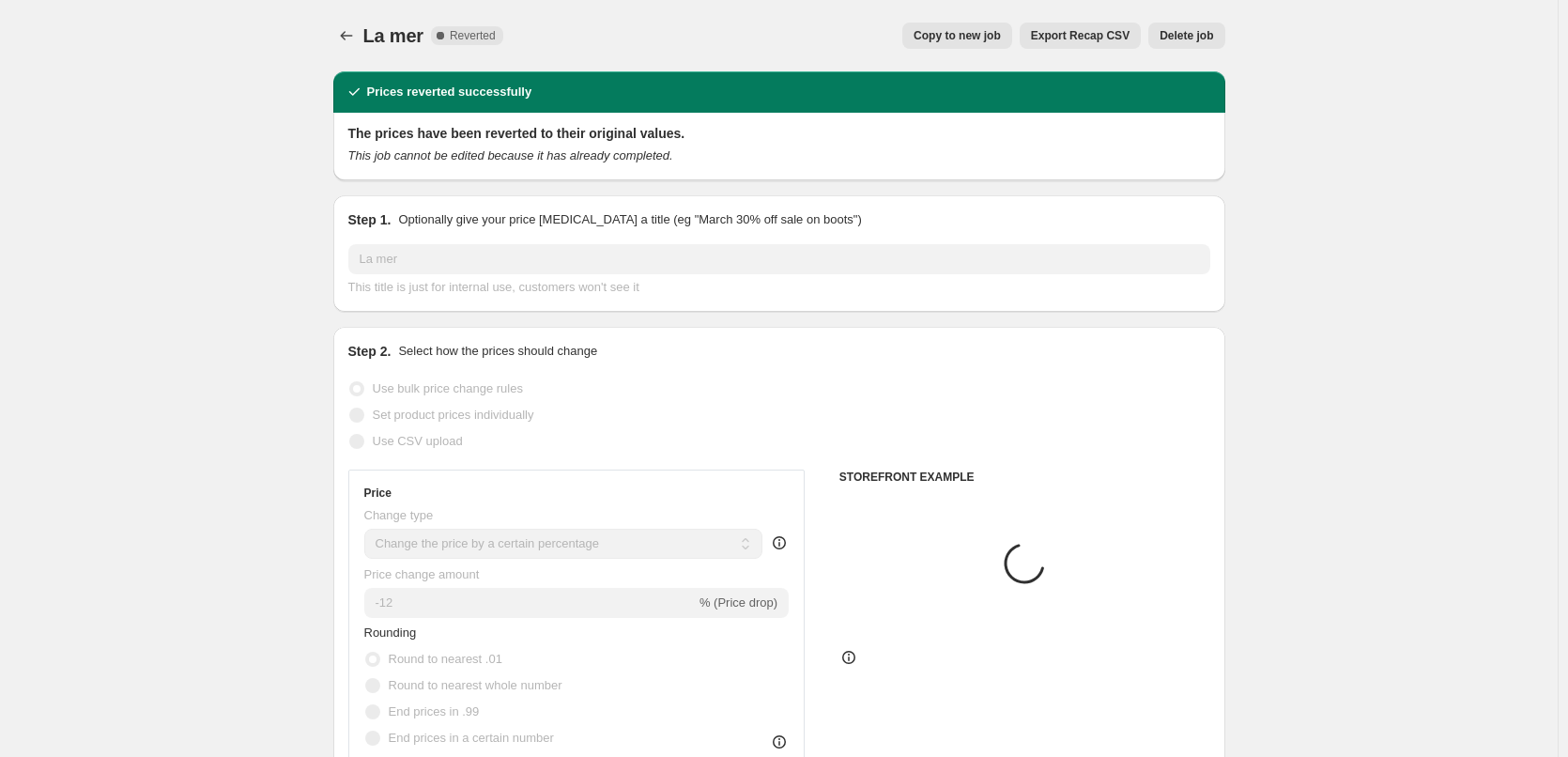
click at [1194, 33] on span "Delete job" at bounding box center [1187, 35] width 53 height 15
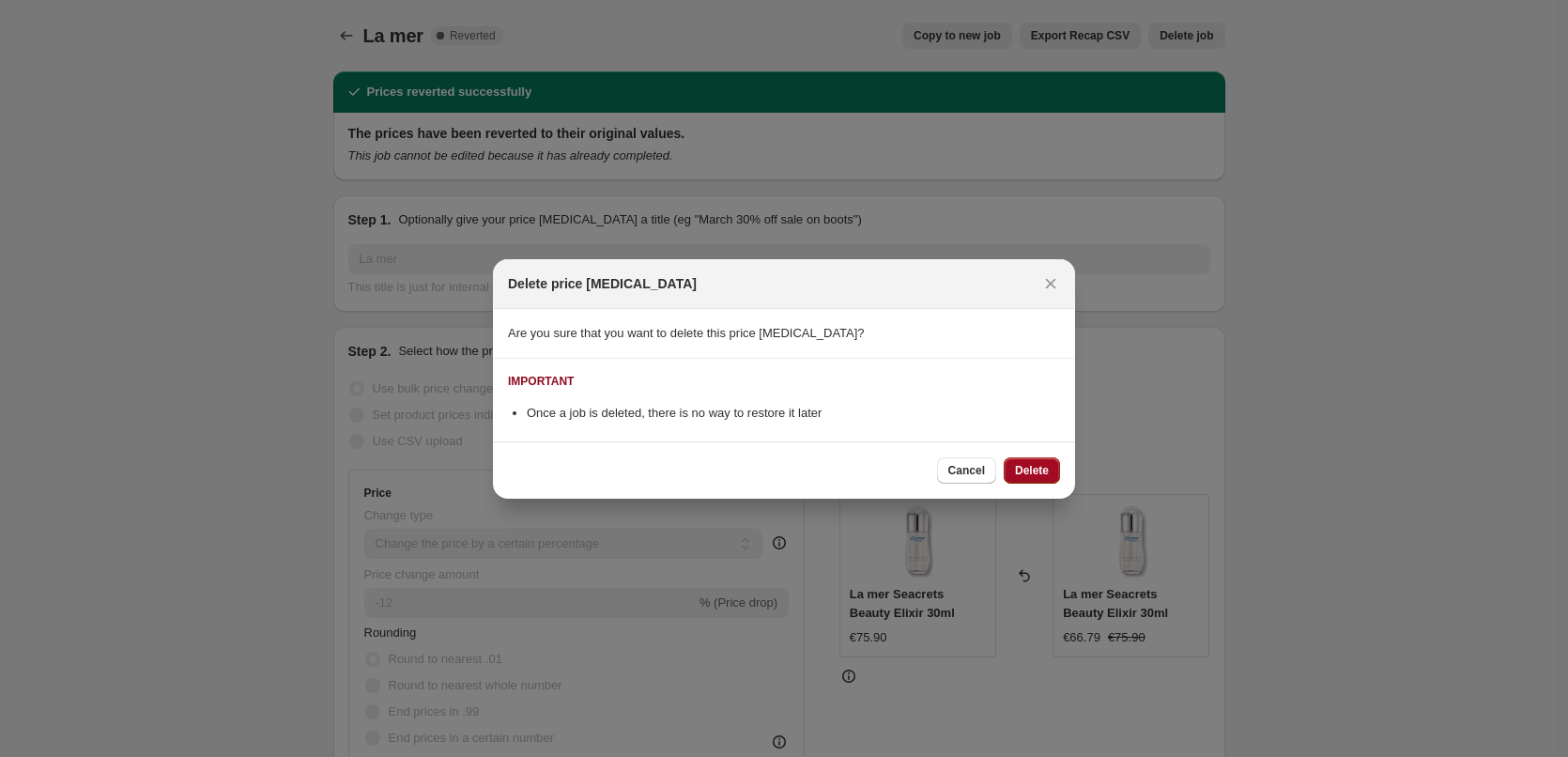
click at [1037, 459] on button "Delete" at bounding box center [1031, 470] width 56 height 27
